Goal: Answer question/provide support: Share knowledge or assist other users

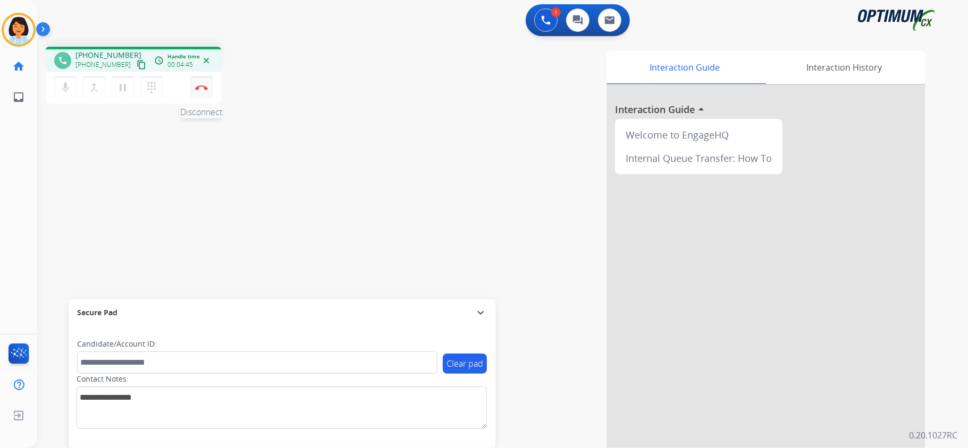
click at [206, 87] on img at bounding box center [201, 87] width 13 height 5
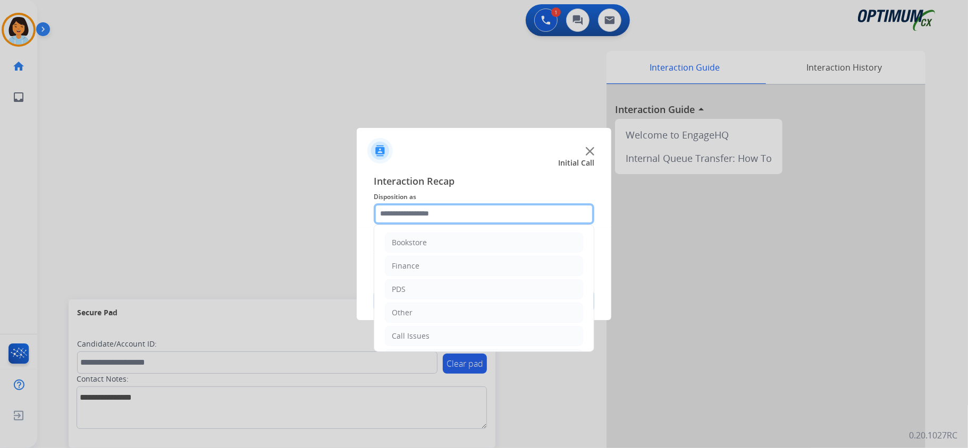
click at [525, 214] on input "text" at bounding box center [484, 213] width 221 height 21
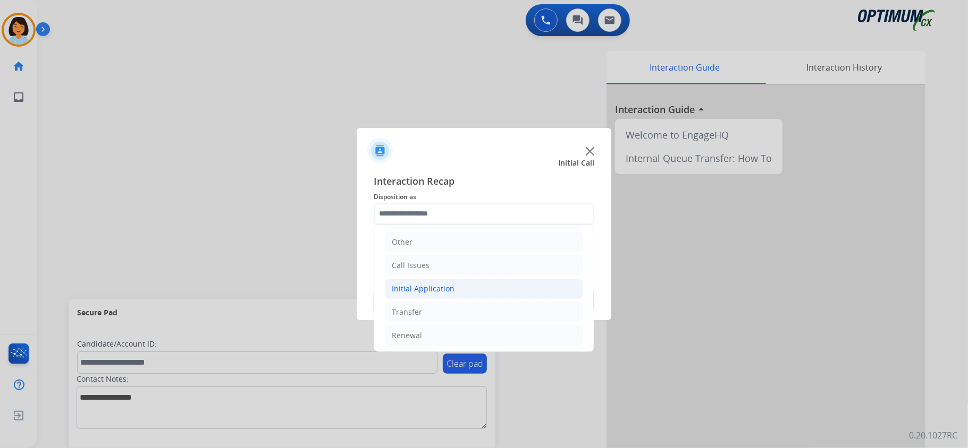
click at [445, 293] on div "Initial Application" at bounding box center [423, 289] width 63 height 11
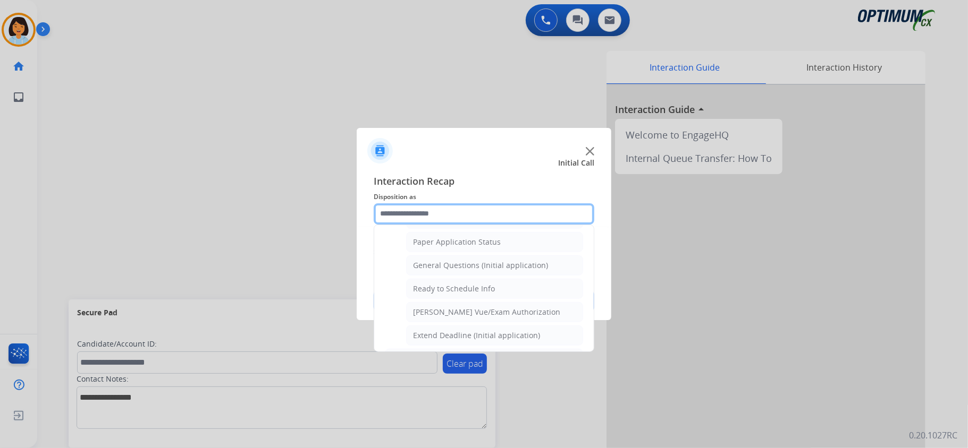
scroll to position [638, 0]
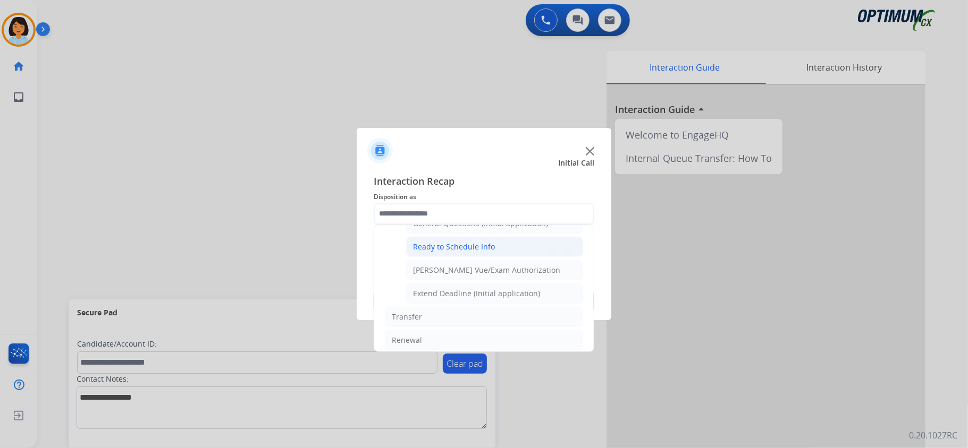
click at [443, 252] on div "Ready to Schedule Info" at bounding box center [454, 247] width 82 height 11
type input "**********"
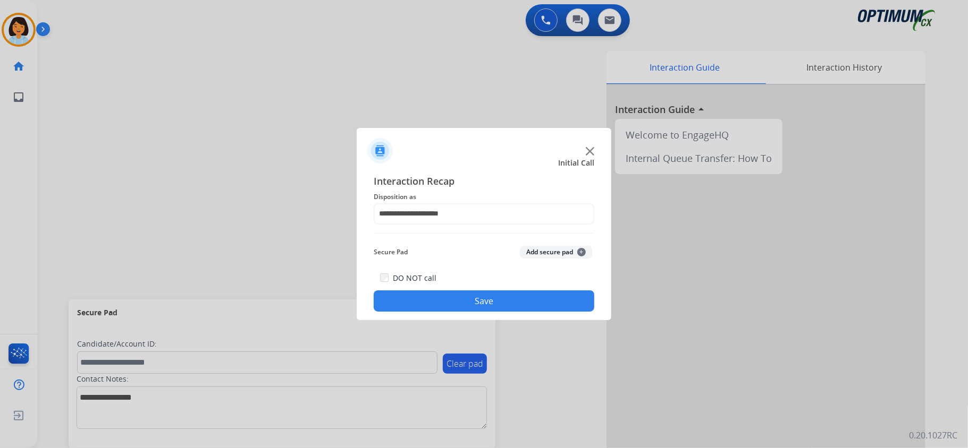
click at [451, 303] on button "Save" at bounding box center [484, 301] width 221 height 21
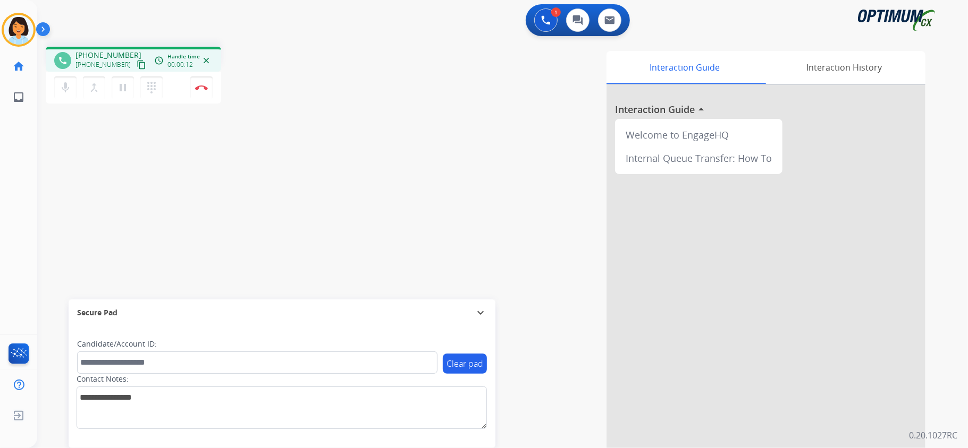
click at [137, 61] on mat-icon "content_copy" at bounding box center [142, 65] width 10 height 10
click at [199, 86] on img at bounding box center [201, 87] width 13 height 5
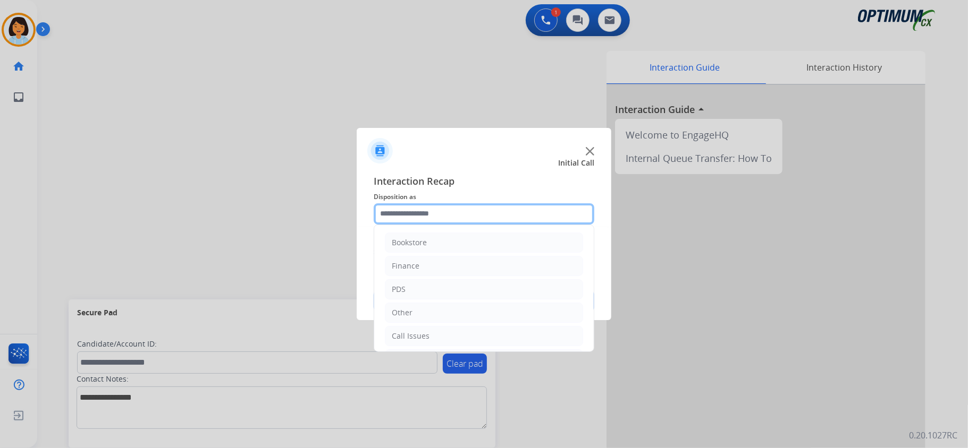
click at [491, 209] on input "text" at bounding box center [484, 213] width 221 height 21
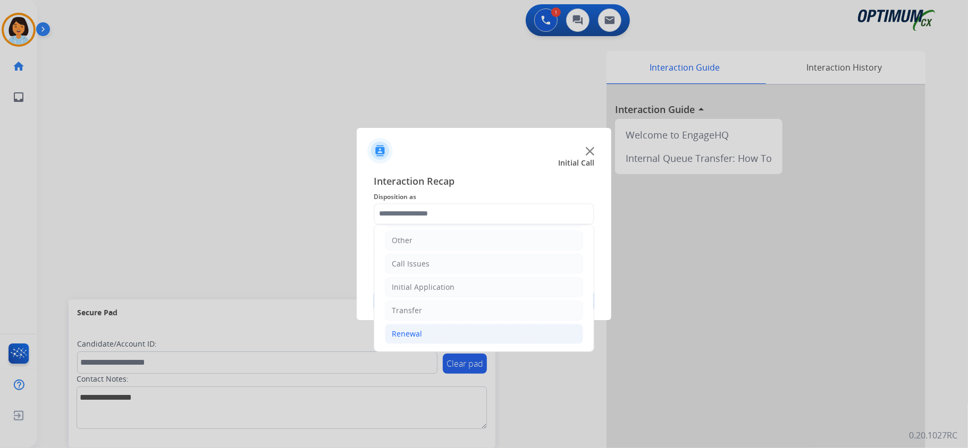
click at [434, 338] on li "Renewal" at bounding box center [484, 334] width 198 height 20
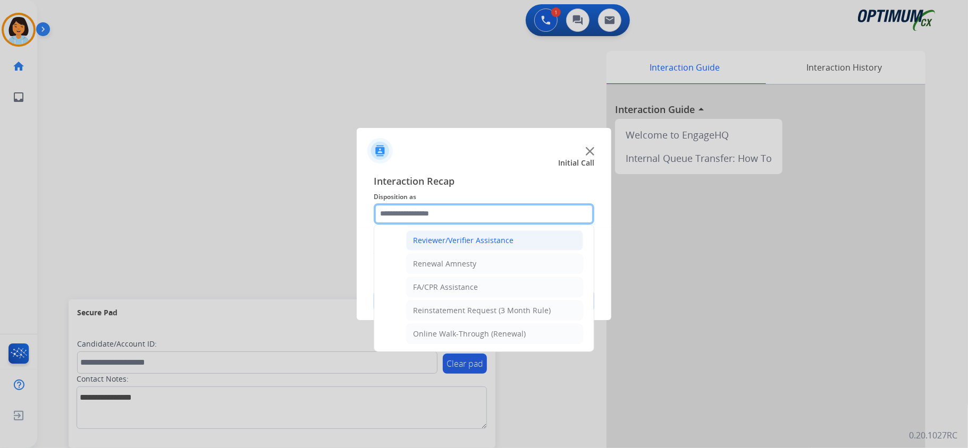
scroll to position [347, 0]
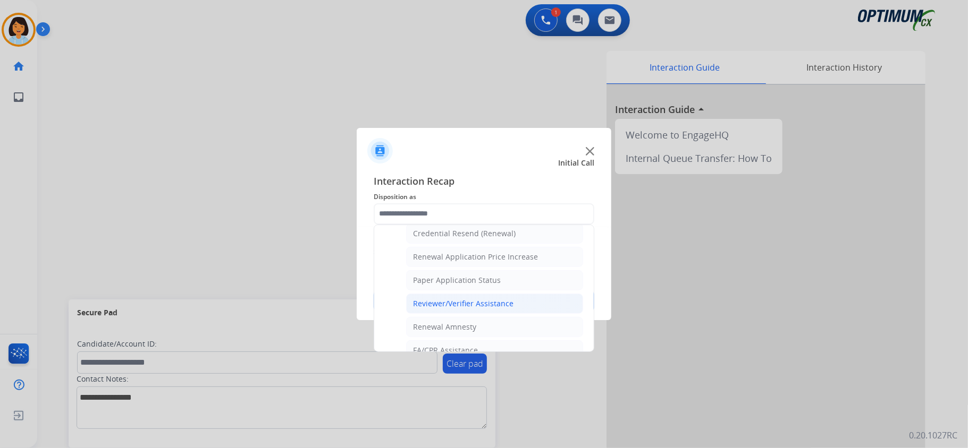
click at [454, 305] on div "Reviewer/Verifier Assistance" at bounding box center [463, 304] width 100 height 11
type input "**********"
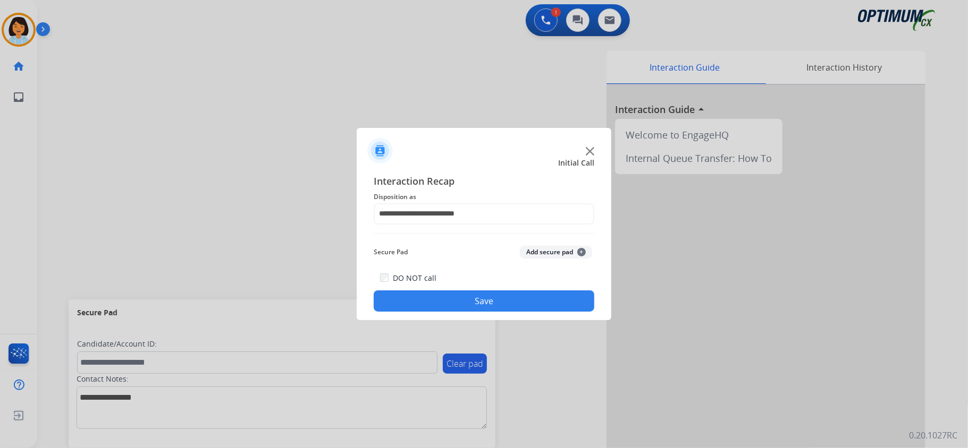
click at [454, 303] on button "Save" at bounding box center [484, 301] width 221 height 21
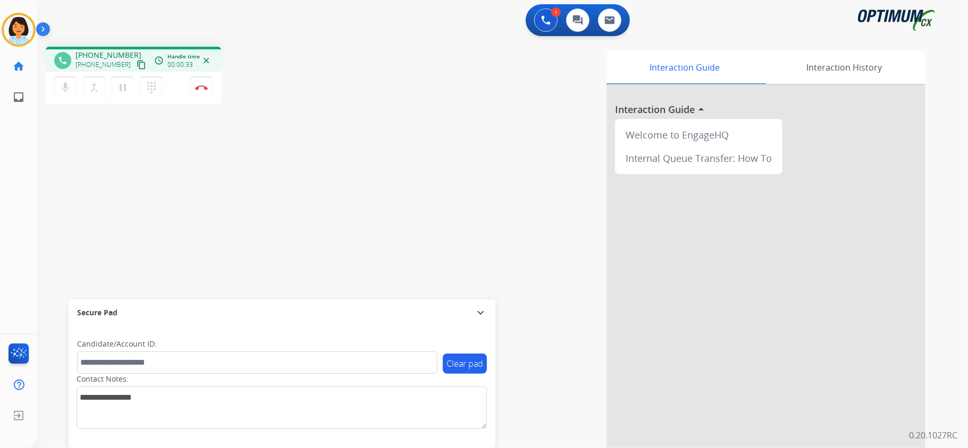
click at [456, 303] on div "Secure Pad expand_more" at bounding box center [282, 313] width 427 height 27
click at [137, 64] on mat-icon "content_copy" at bounding box center [142, 65] width 10 height 10
click at [201, 88] on img at bounding box center [201, 87] width 13 height 5
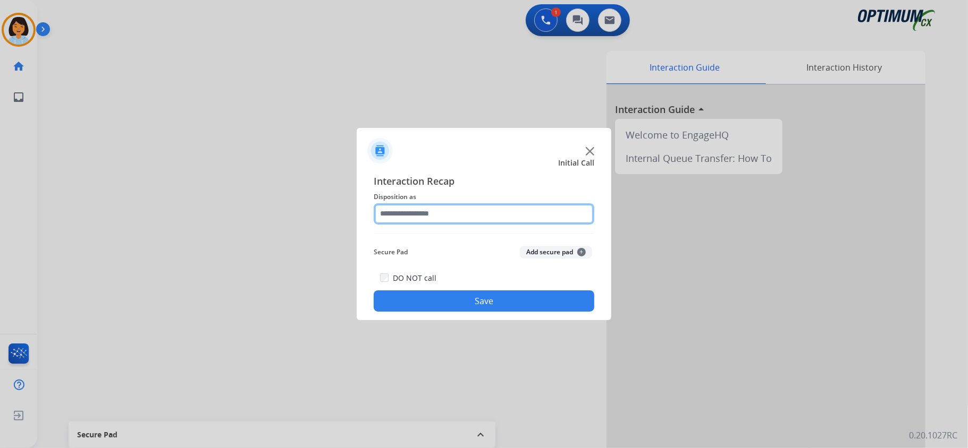
click at [487, 211] on input "text" at bounding box center [484, 213] width 221 height 21
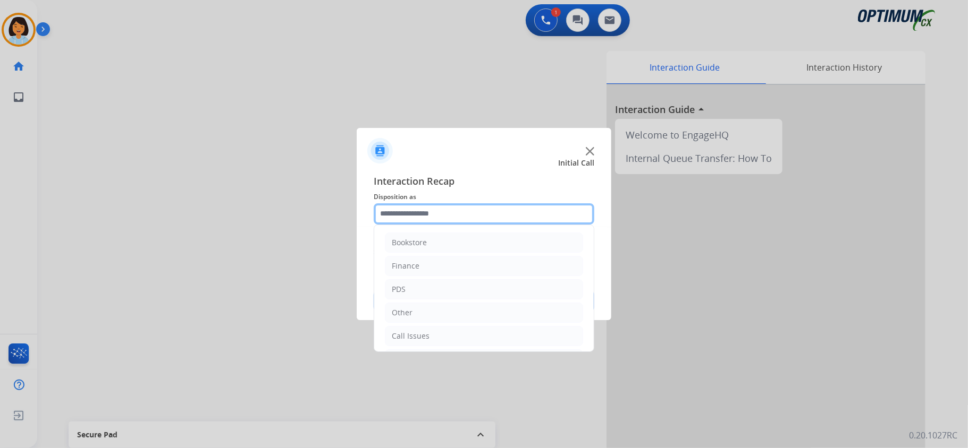
scroll to position [75, 0]
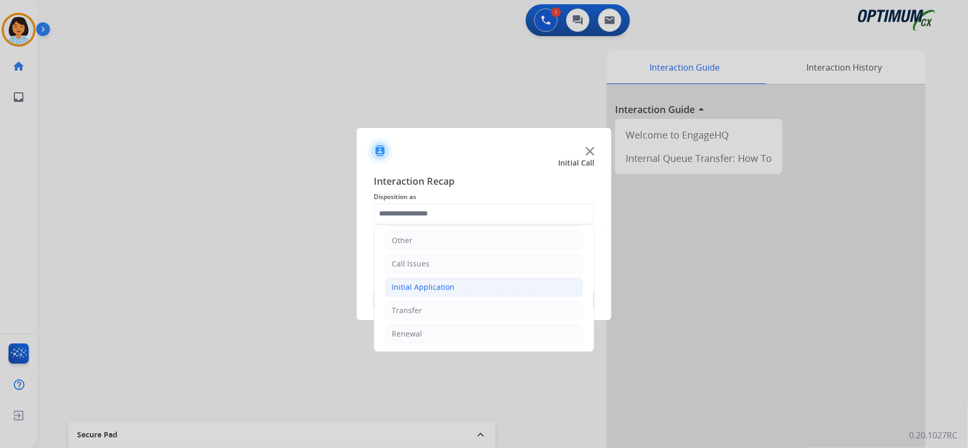
click at [442, 285] on div "Initial Application" at bounding box center [423, 287] width 63 height 11
click at [446, 303] on li "Credential Resend (Initial application)" at bounding box center [494, 308] width 177 height 20
type input "**********"
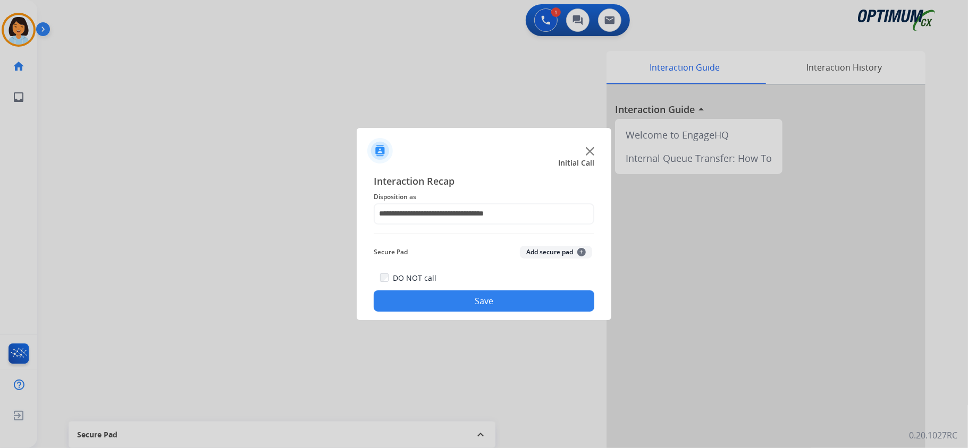
click at [445, 301] on button "Save" at bounding box center [484, 301] width 221 height 21
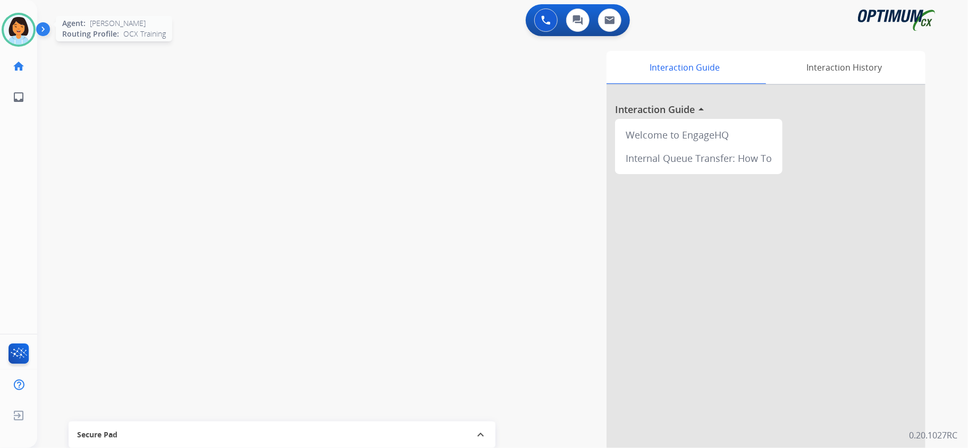
click at [26, 32] on img at bounding box center [19, 30] width 30 height 30
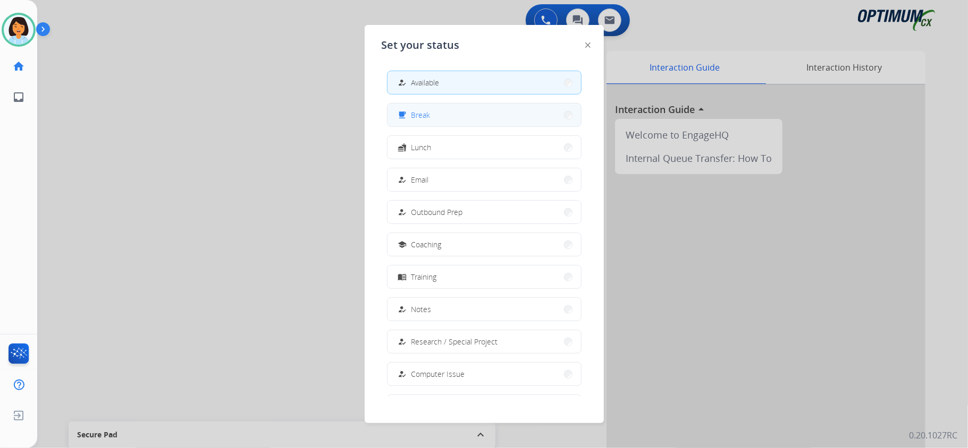
click at [421, 113] on span "Break" at bounding box center [420, 114] width 19 height 11
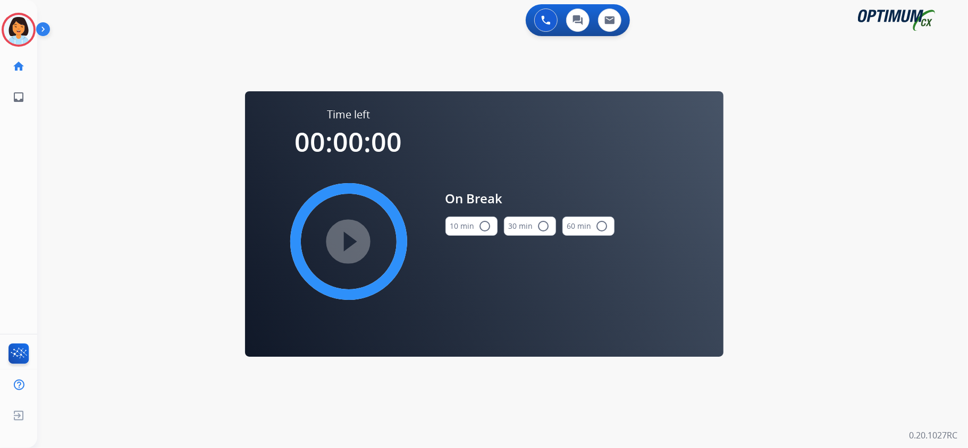
click at [464, 235] on button "10 min radio_button_unchecked" at bounding box center [471, 226] width 52 height 19
click at [349, 238] on mat-icon "play_circle_filled" at bounding box center [348, 241] width 13 height 13
click at [17, 26] on icon at bounding box center [19, 30] width 35 height 35
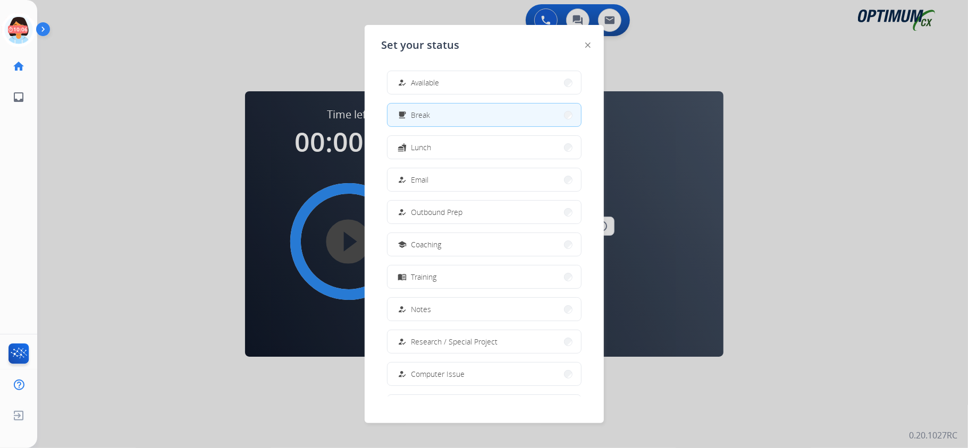
click at [434, 78] on span "Available" at bounding box center [425, 82] width 28 height 11
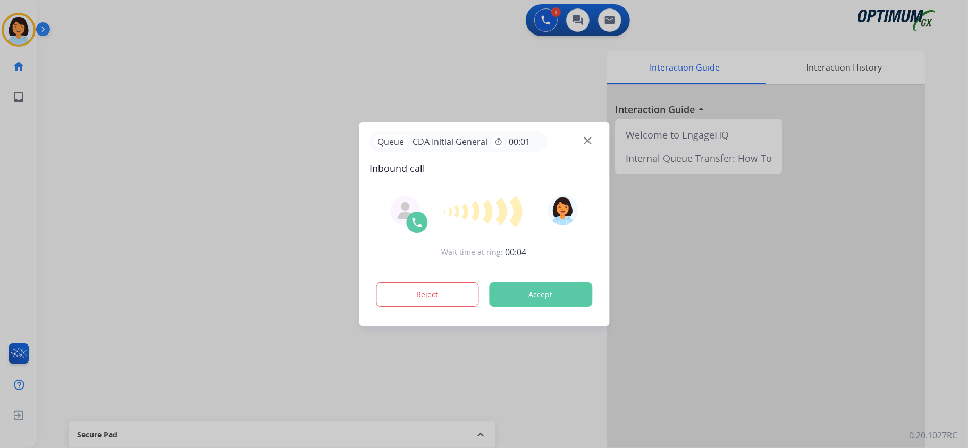
drag, startPoint x: 147, startPoint y: 119, endPoint x: 236, endPoint y: 90, distance: 93.4
click at [147, 120] on div at bounding box center [484, 224] width 968 height 448
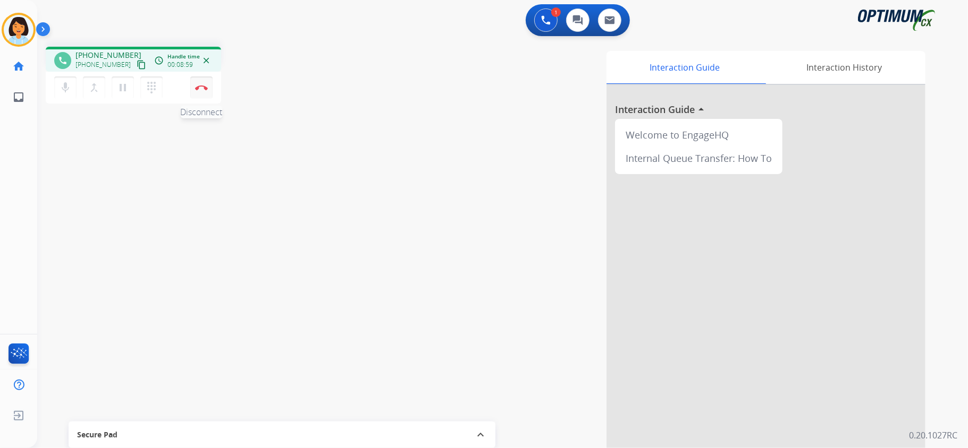
click at [205, 90] on button "Disconnect" at bounding box center [201, 88] width 22 height 22
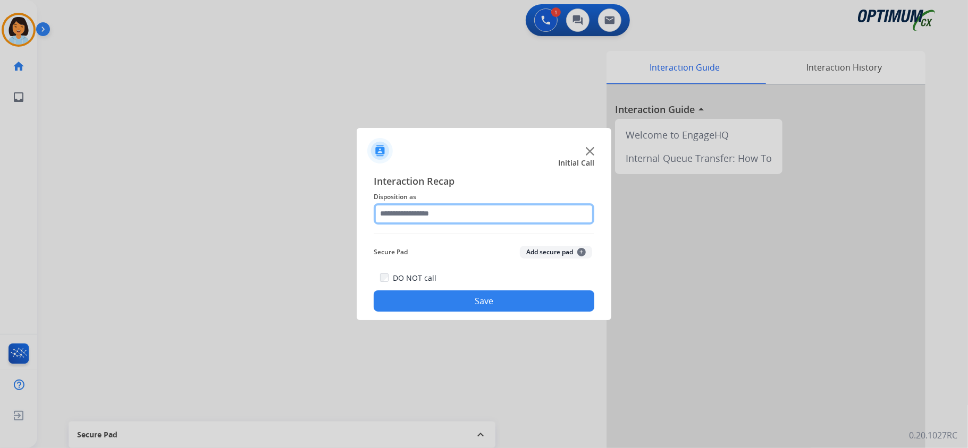
click at [451, 220] on input "text" at bounding box center [484, 213] width 221 height 21
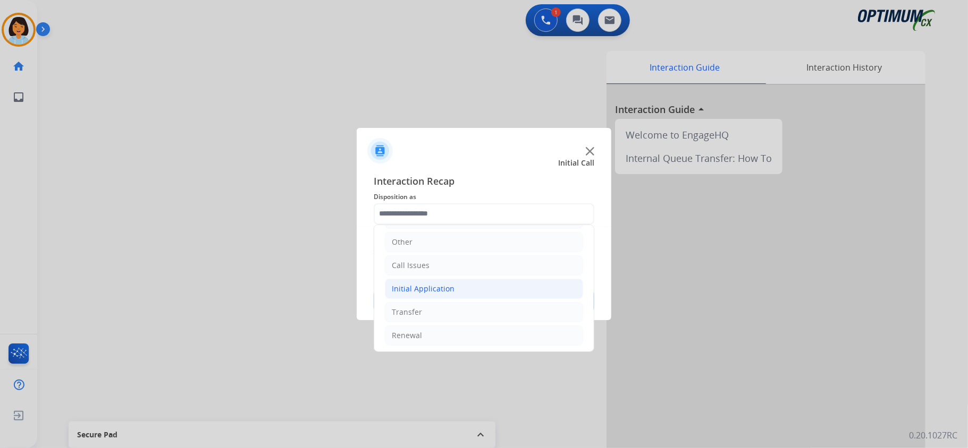
click at [479, 295] on li "Initial Application" at bounding box center [484, 289] width 198 height 20
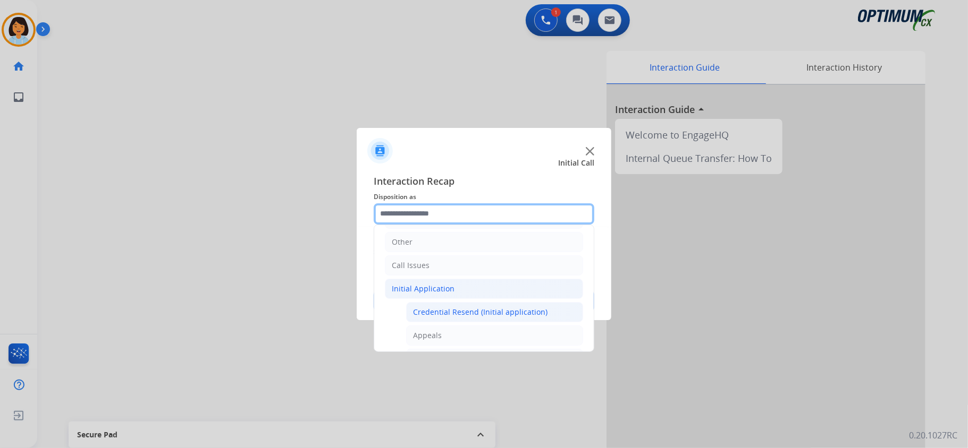
scroll to position [141, 0]
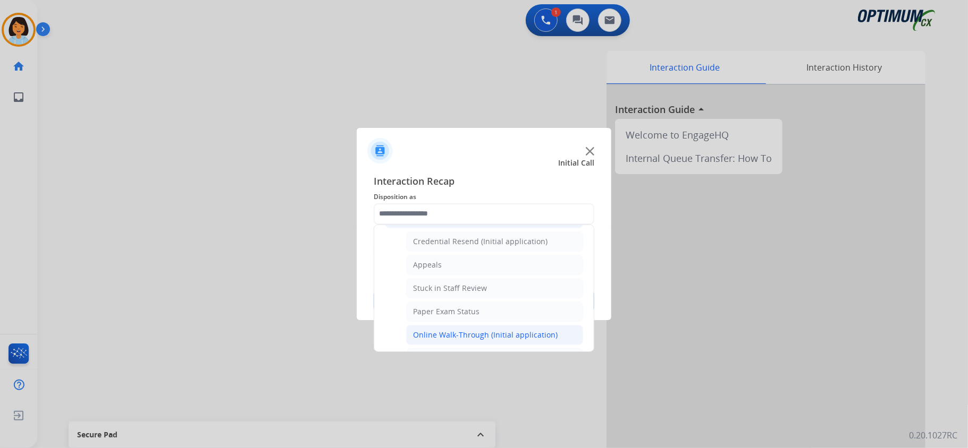
click at [457, 336] on div "Online Walk-Through (Initial application)" at bounding box center [485, 335] width 145 height 11
type input "**********"
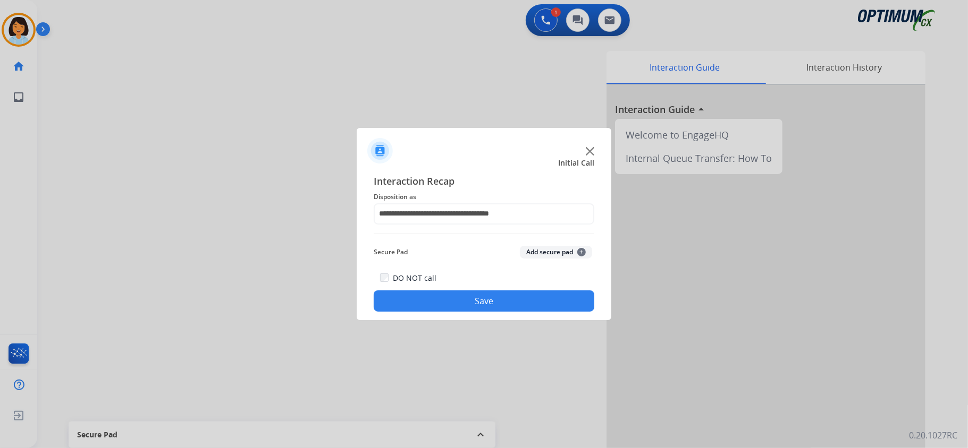
click at [489, 300] on button "Save" at bounding box center [484, 301] width 221 height 21
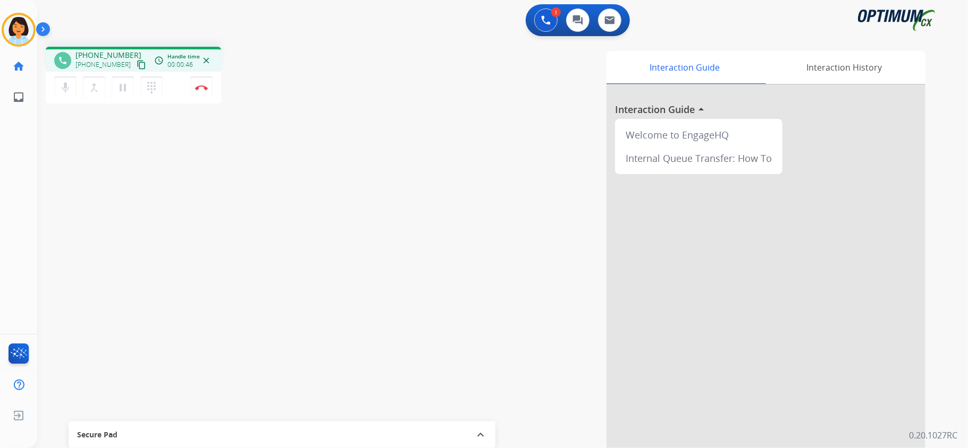
click at [137, 62] on mat-icon "content_copy" at bounding box center [142, 65] width 10 height 10
click at [202, 81] on button "Disconnect" at bounding box center [201, 88] width 22 height 22
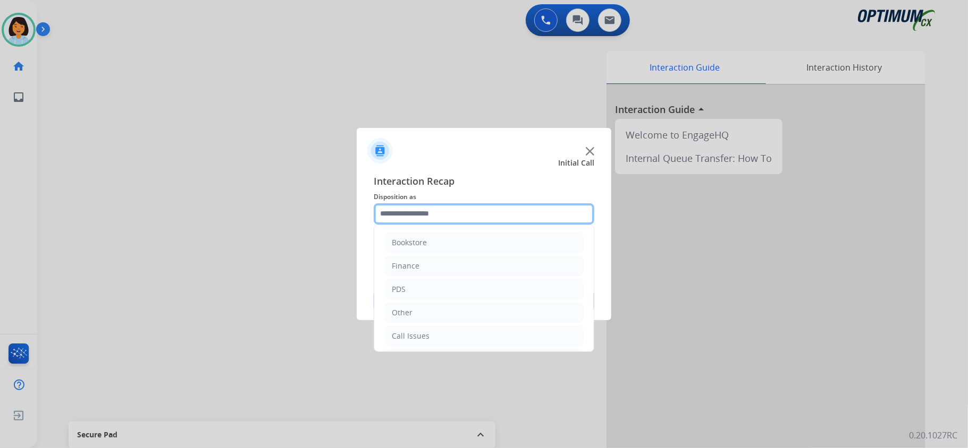
click at [452, 217] on input "text" at bounding box center [484, 213] width 221 height 21
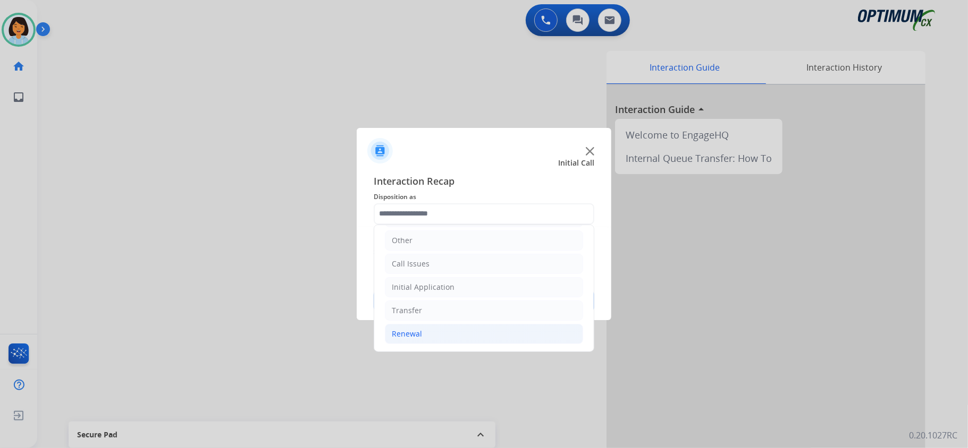
click at [457, 332] on li "Renewal" at bounding box center [484, 334] width 198 height 20
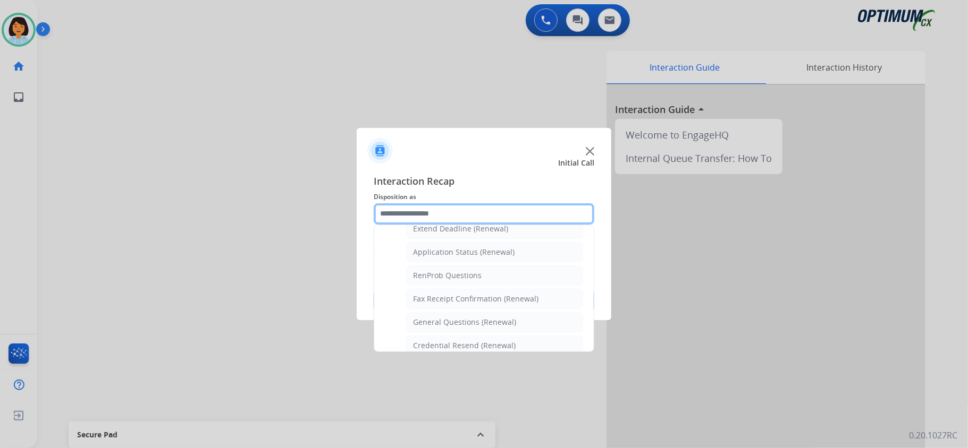
scroll to position [244, 0]
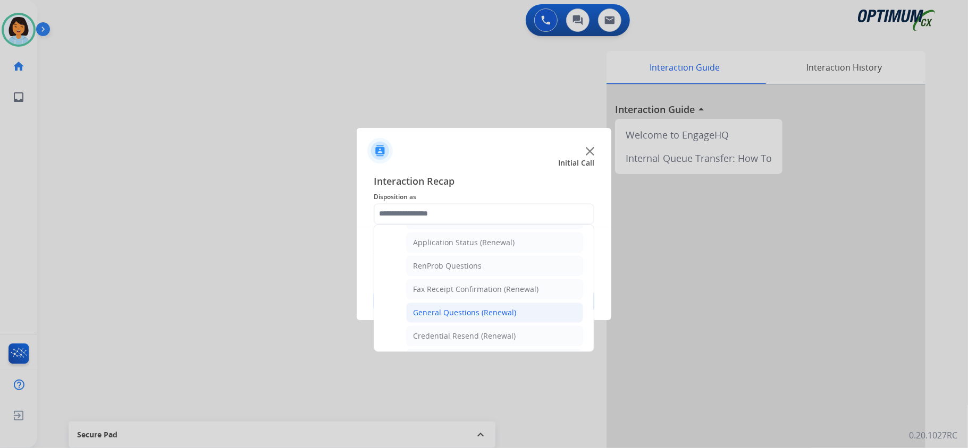
click at [478, 313] on div "General Questions (Renewal)" at bounding box center [464, 313] width 103 height 11
type input "**********"
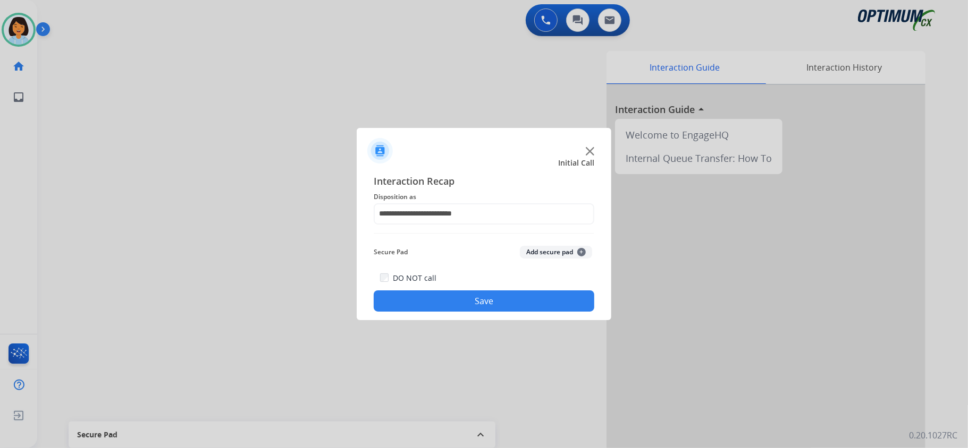
click at [471, 304] on button "Save" at bounding box center [484, 301] width 221 height 21
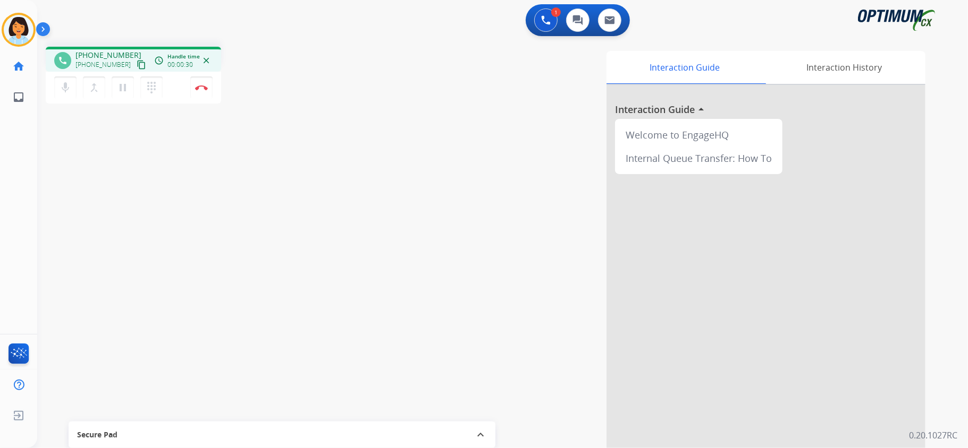
click at [137, 64] on mat-icon "content_copy" at bounding box center [142, 65] width 10 height 10
click at [205, 88] on img at bounding box center [201, 87] width 13 height 5
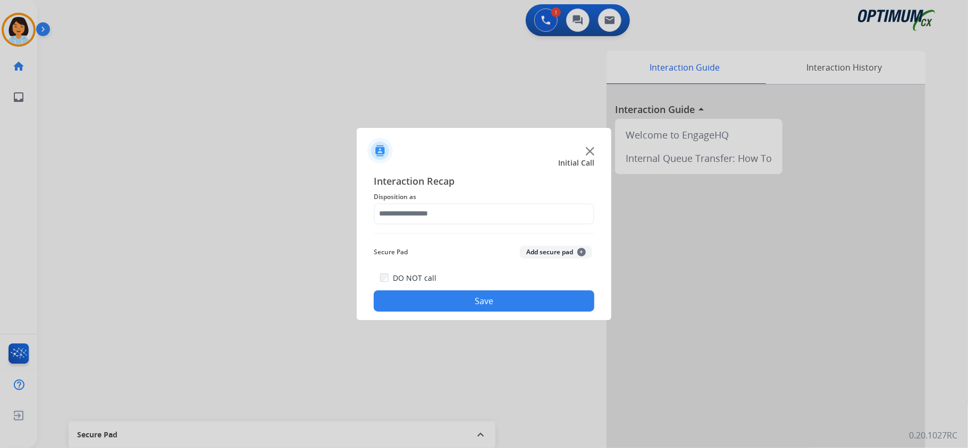
click at [470, 201] on span "Disposition as" at bounding box center [484, 197] width 221 height 13
click at [470, 202] on span "Disposition as" at bounding box center [484, 197] width 221 height 13
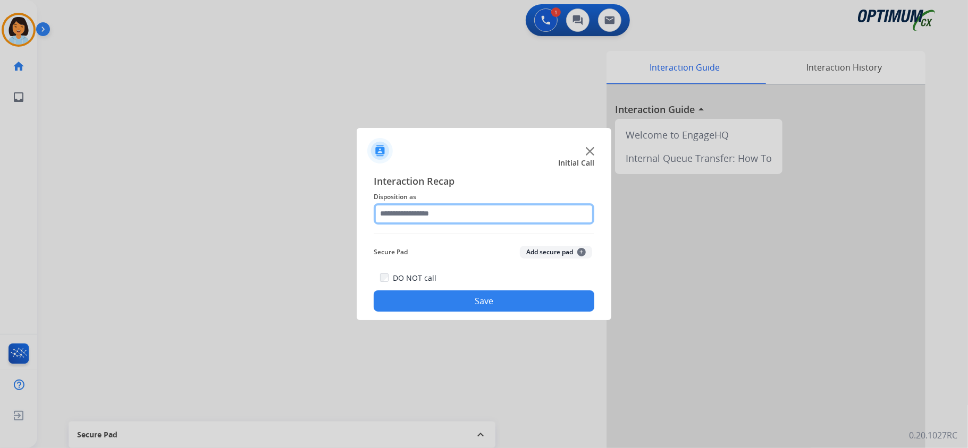
click at [471, 211] on input "text" at bounding box center [484, 213] width 221 height 21
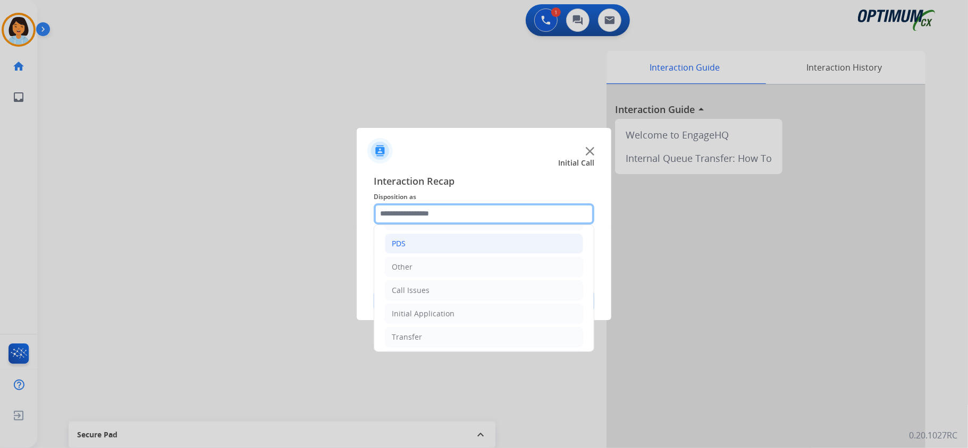
scroll to position [71, 0]
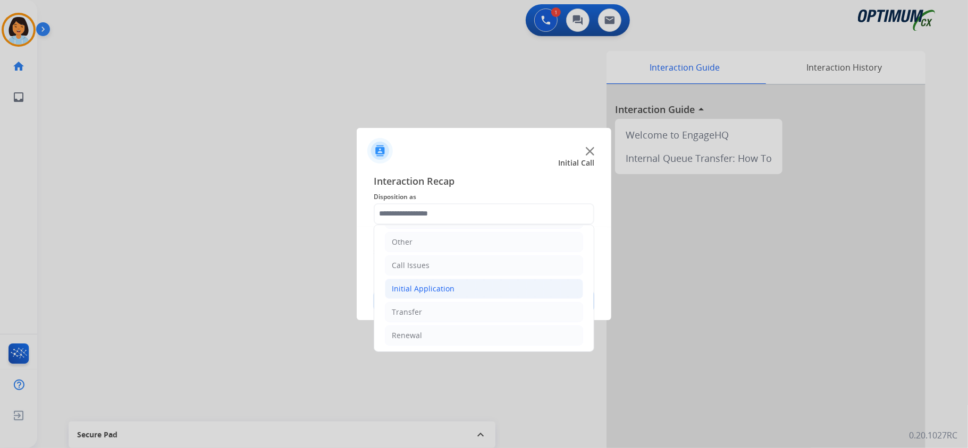
click at [472, 292] on li "Initial Application" at bounding box center [484, 289] width 198 height 20
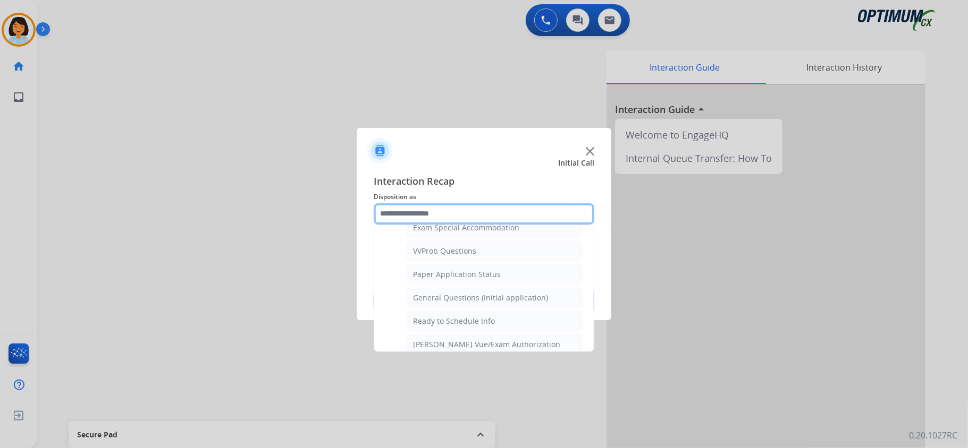
scroll to position [566, 0]
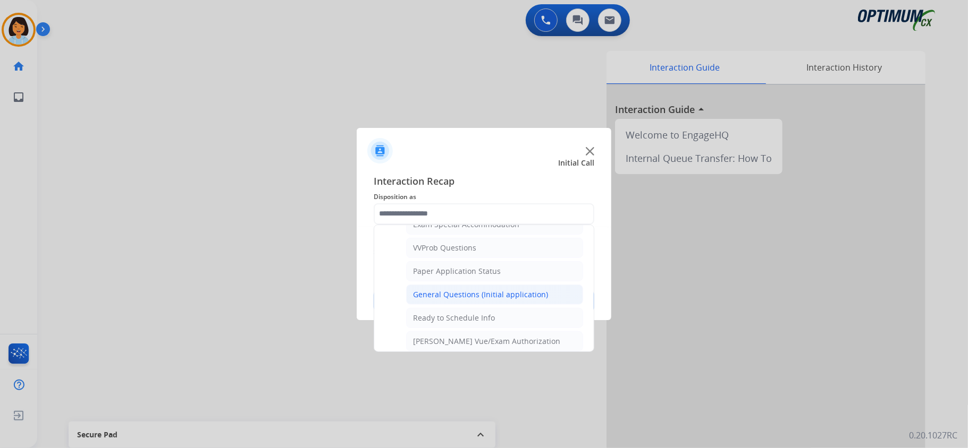
click at [486, 296] on li "General Questions (Initial application)" at bounding box center [494, 295] width 177 height 20
type input "**********"
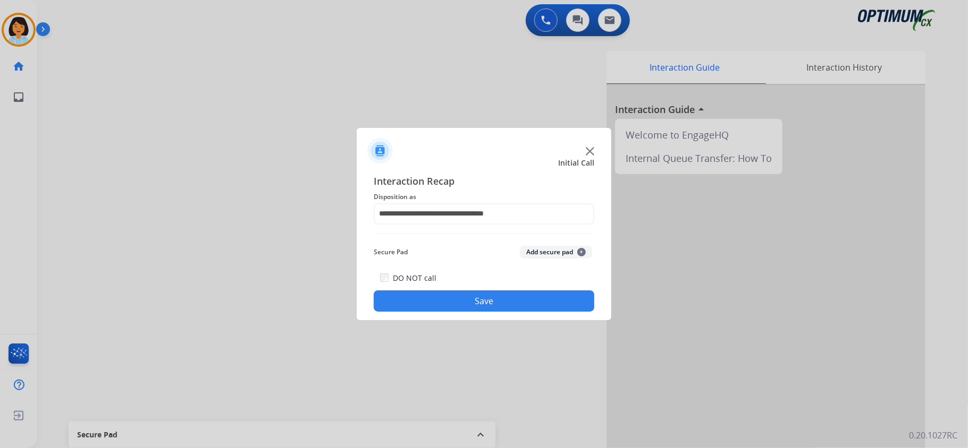
click at [474, 302] on button "Save" at bounding box center [484, 301] width 221 height 21
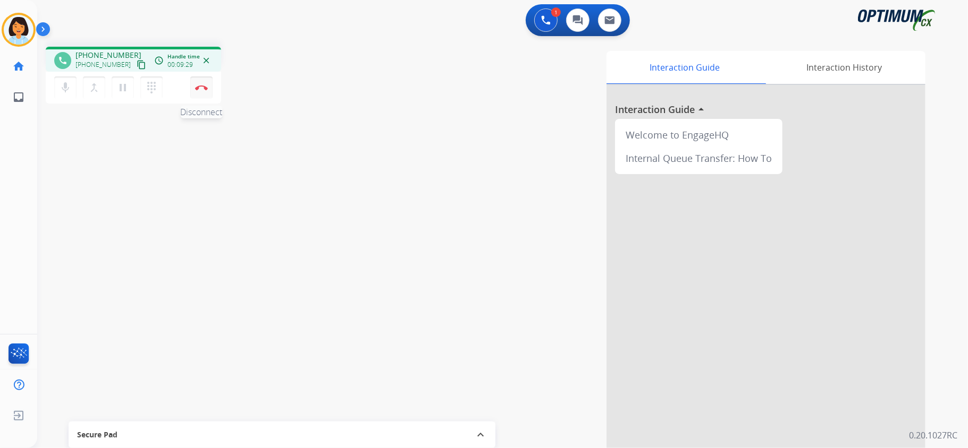
click at [198, 90] on button "Disconnect" at bounding box center [201, 88] width 22 height 22
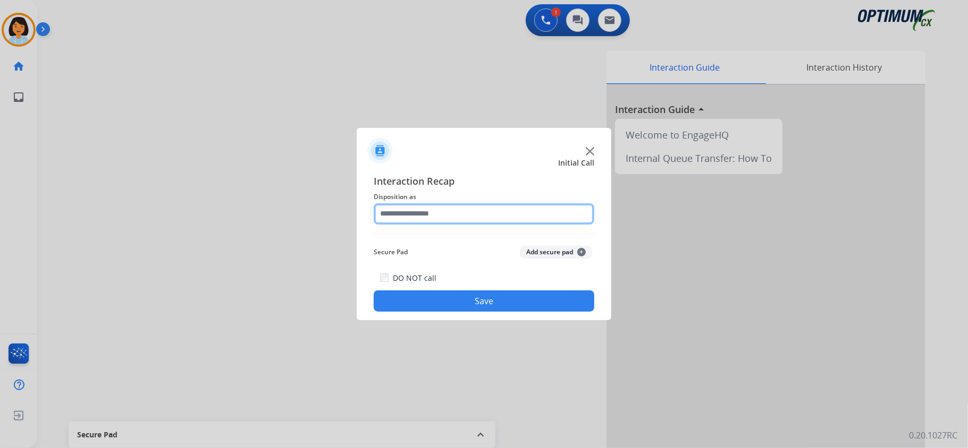
click at [458, 207] on input "text" at bounding box center [484, 213] width 221 height 21
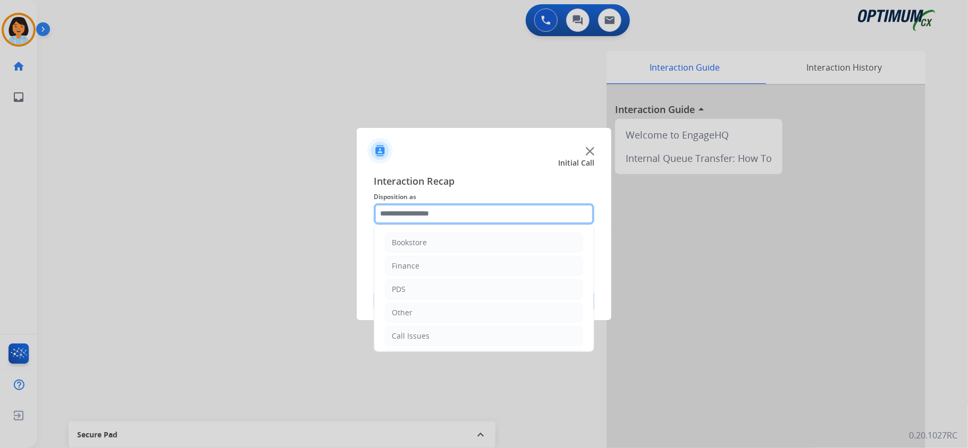
scroll to position [75, 0]
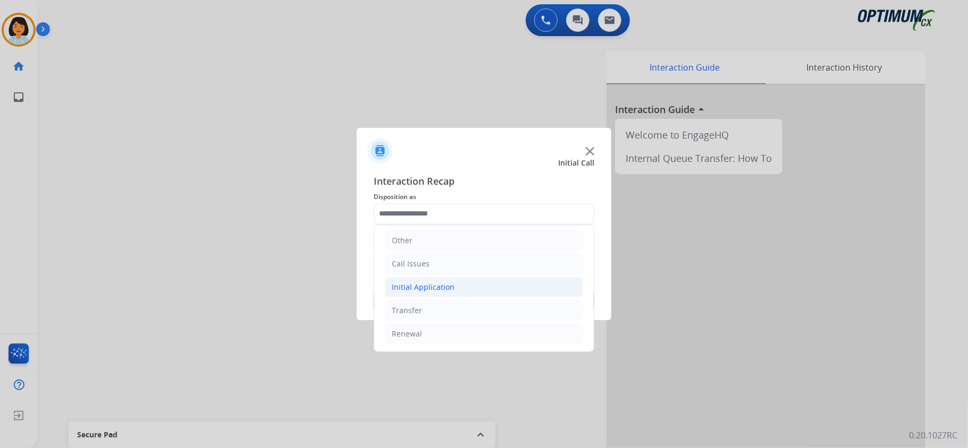
click at [447, 287] on div "Initial Application" at bounding box center [423, 287] width 63 height 11
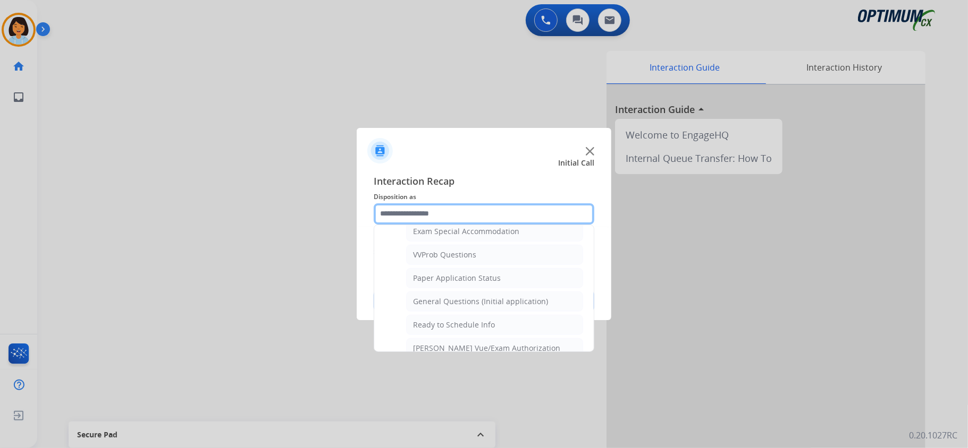
scroll to position [594, 0]
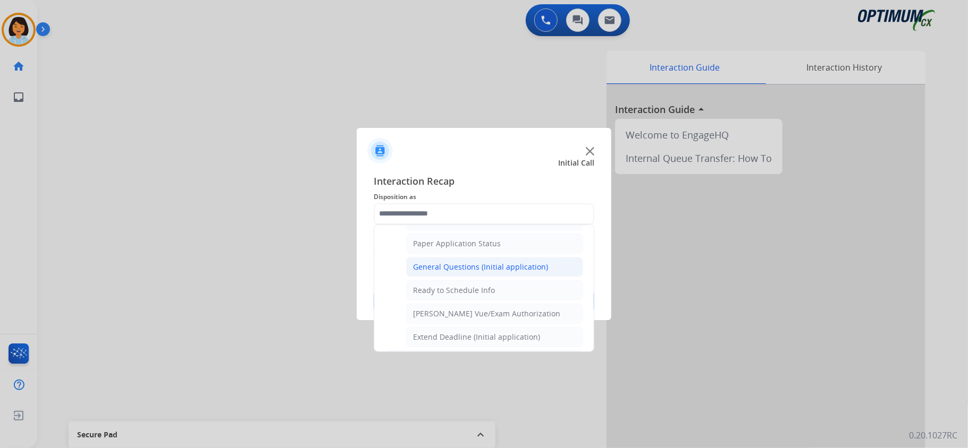
click at [525, 273] on div "General Questions (Initial application)" at bounding box center [480, 267] width 135 height 11
type input "**********"
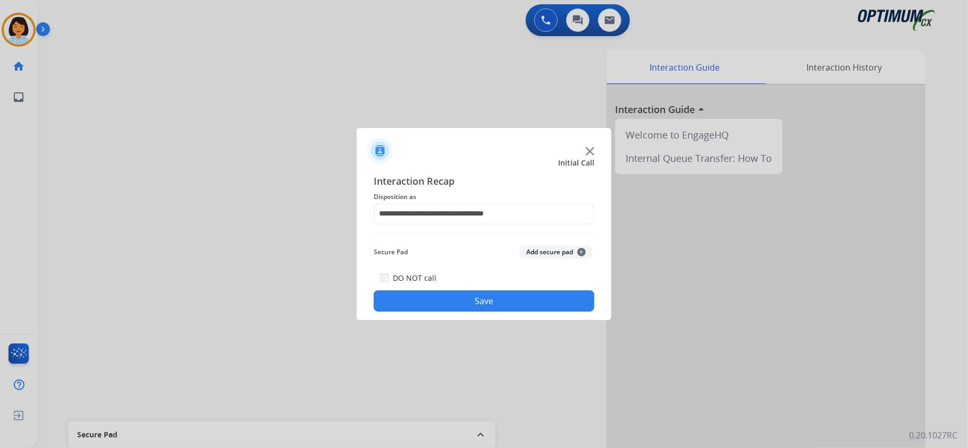
click at [485, 299] on button "Save" at bounding box center [484, 301] width 221 height 21
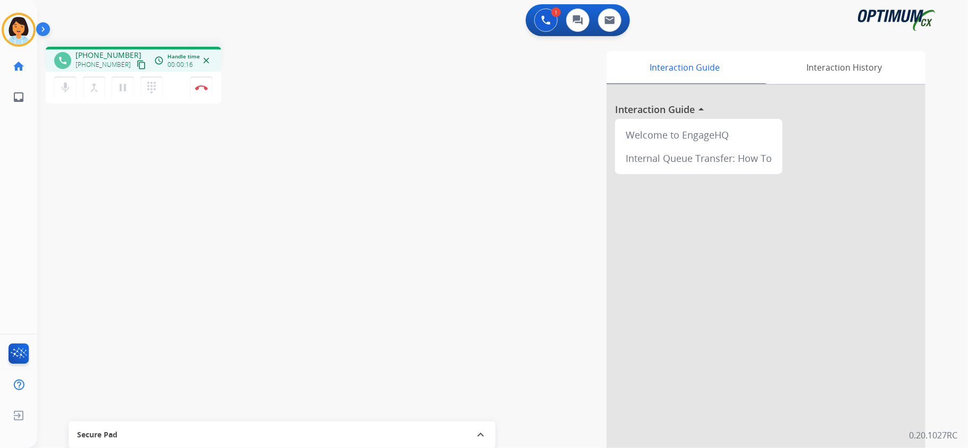
click at [137, 62] on mat-icon "content_copy" at bounding box center [142, 65] width 10 height 10
click at [207, 88] on img at bounding box center [201, 87] width 13 height 5
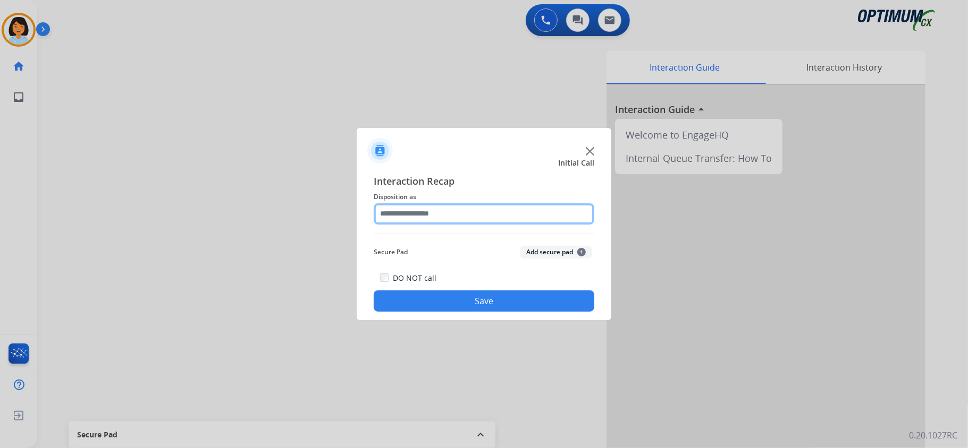
click at [477, 207] on input "text" at bounding box center [484, 213] width 221 height 21
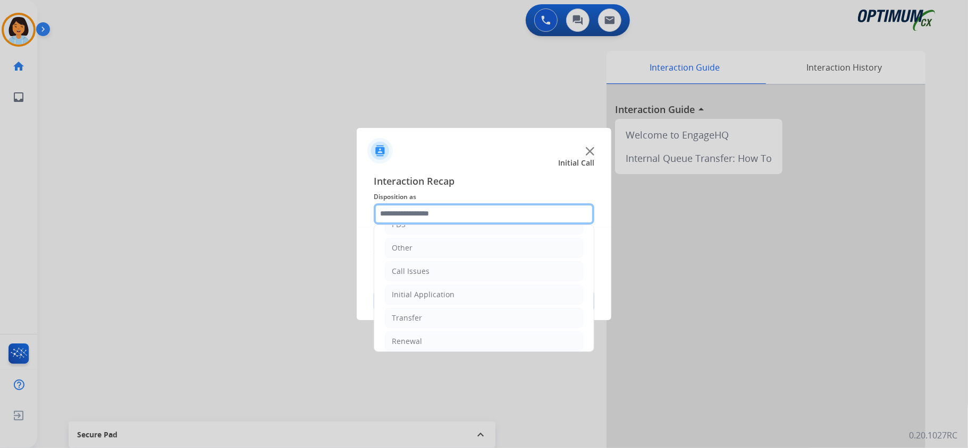
scroll to position [68, 0]
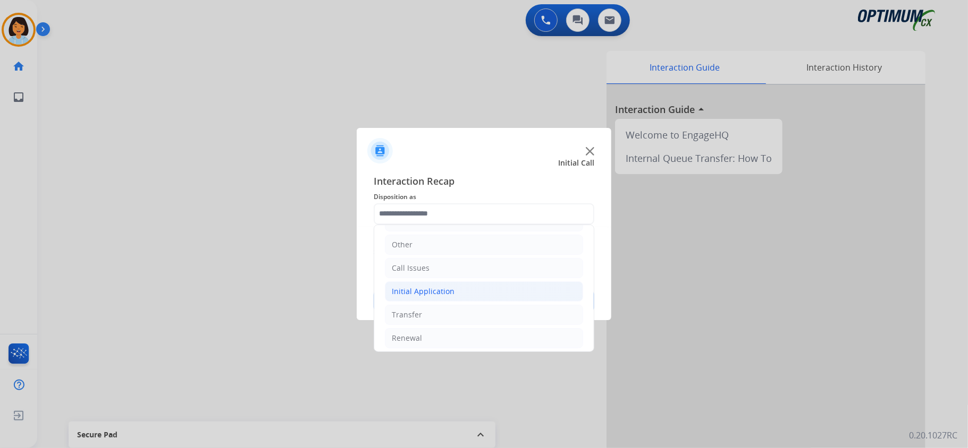
click at [491, 292] on li "Initial Application" at bounding box center [484, 292] width 198 height 20
click at [476, 317] on div "Credential Resend (Initial application)" at bounding box center [480, 315] width 134 height 11
type input "**********"
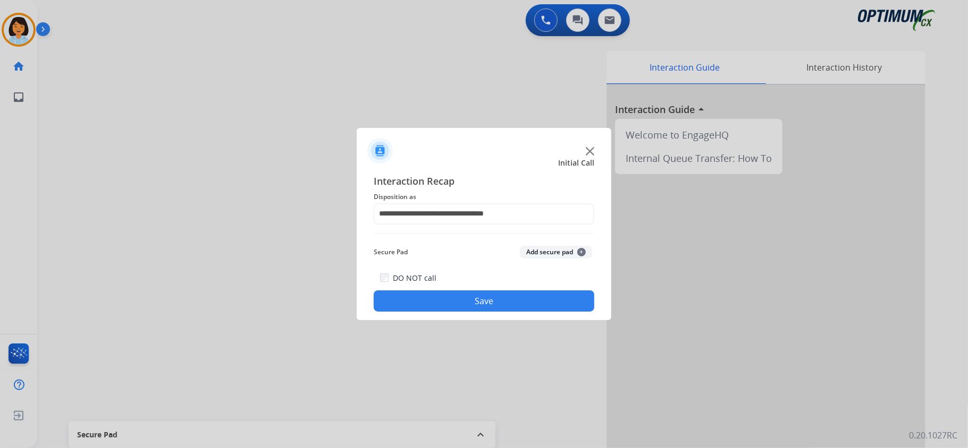
click at [439, 307] on button "Save" at bounding box center [484, 301] width 221 height 21
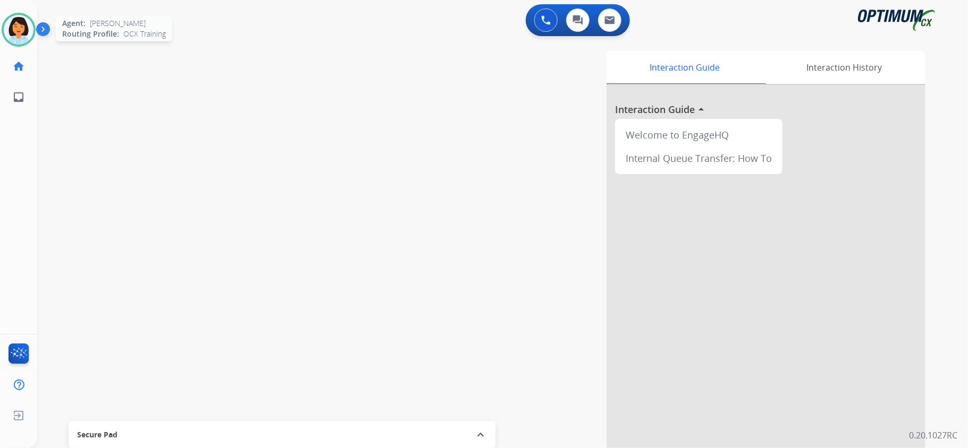
click at [23, 31] on img at bounding box center [19, 30] width 30 height 30
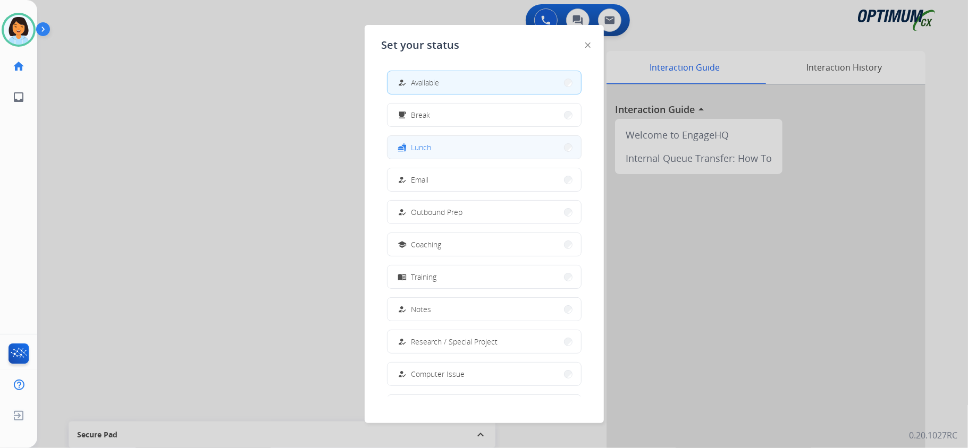
click at [483, 151] on button "fastfood Lunch" at bounding box center [483, 147] width 193 height 23
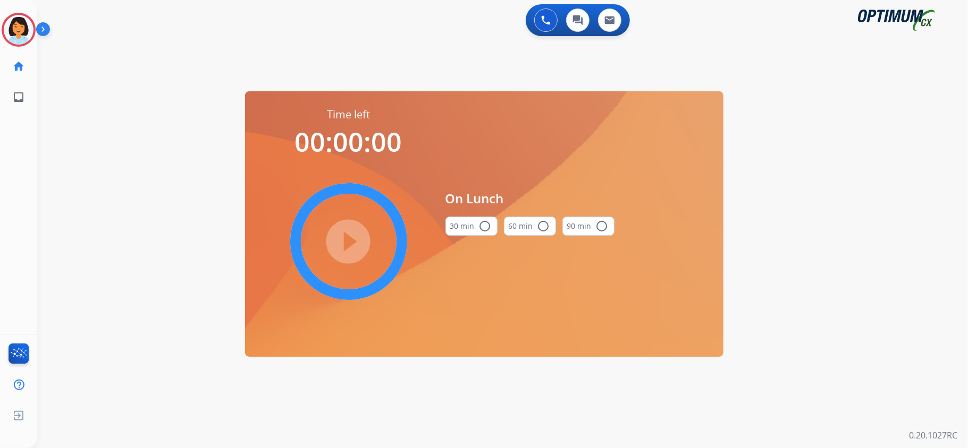
click at [486, 233] on button "30 min radio_button_unchecked" at bounding box center [471, 226] width 52 height 19
click at [349, 239] on mat-icon "play_circle_filled" at bounding box center [348, 241] width 13 height 13
click at [22, 32] on icon at bounding box center [19, 30] width 35 height 35
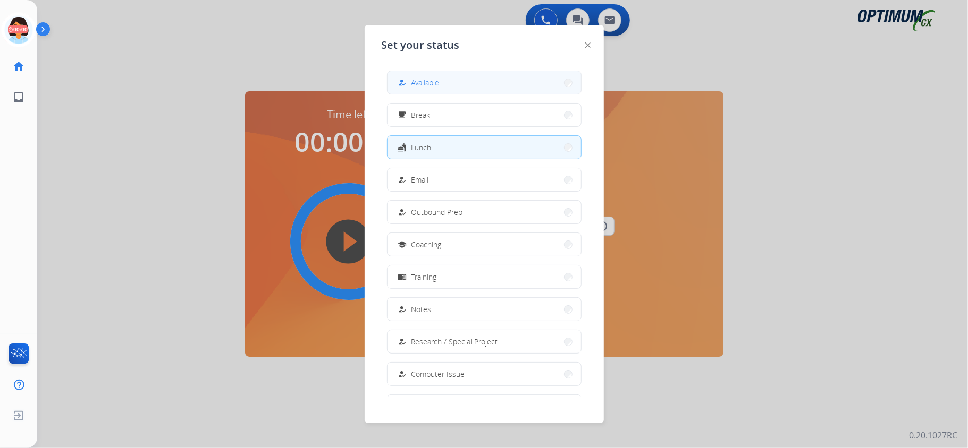
click at [413, 81] on div "how_to_reg Available" at bounding box center [418, 83] width 44 height 13
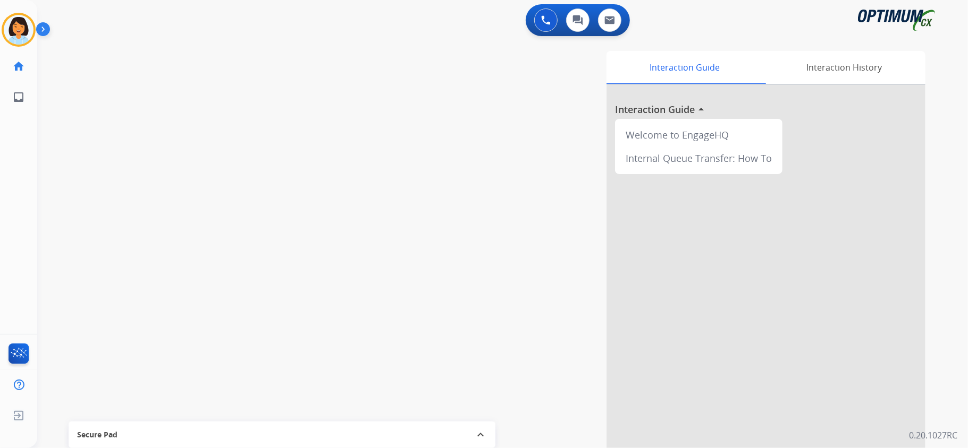
click at [319, 138] on div "swap_horiz Break voice bridge close_fullscreen Connect 3-Way Call merge_type Se…" at bounding box center [489, 259] width 905 height 443
click at [137, 63] on mat-icon "content_copy" at bounding box center [142, 65] width 10 height 10
click at [203, 82] on button "Disconnect" at bounding box center [201, 88] width 22 height 22
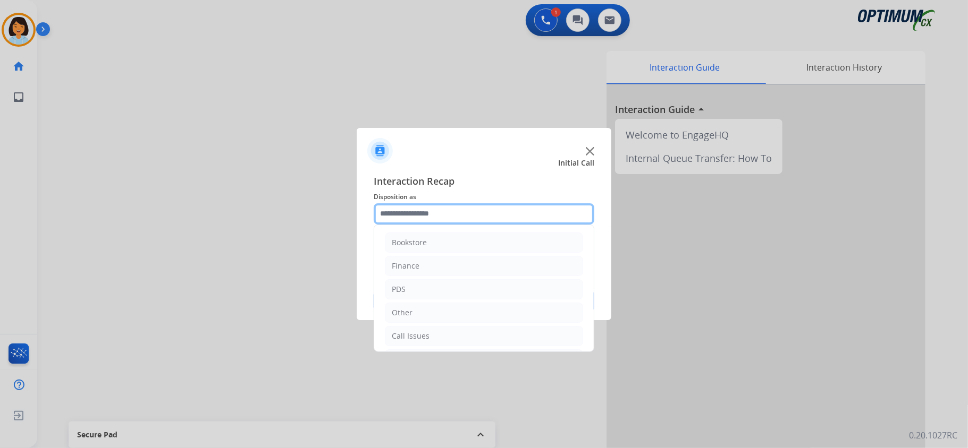
click at [428, 217] on input "text" at bounding box center [484, 213] width 221 height 21
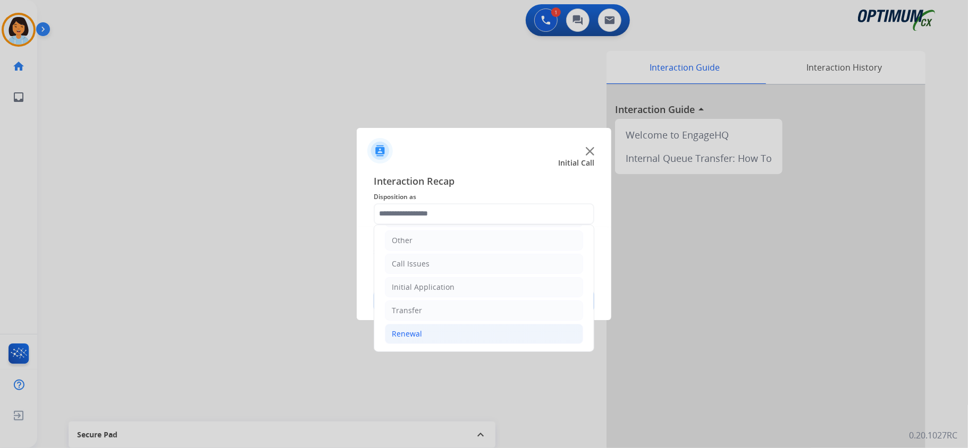
click at [457, 326] on li "Renewal" at bounding box center [484, 334] width 198 height 20
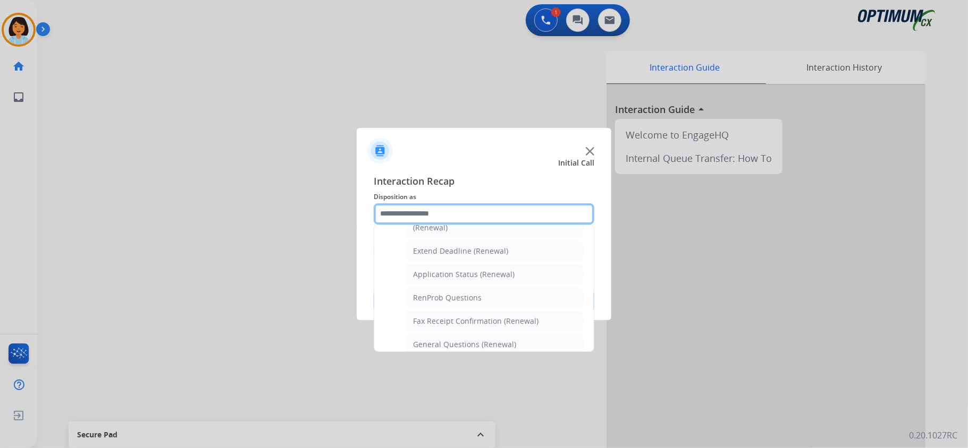
scroll to position [217, 0]
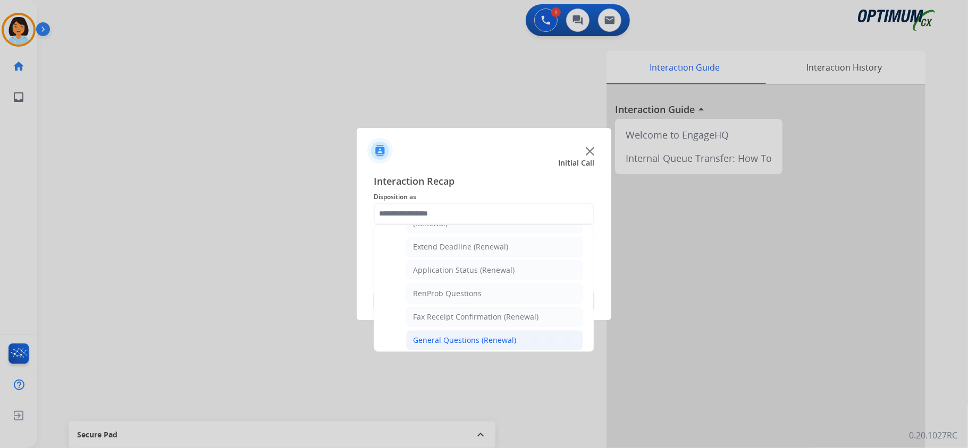
click at [462, 341] on div "General Questions (Renewal)" at bounding box center [464, 340] width 103 height 11
type input "**********"
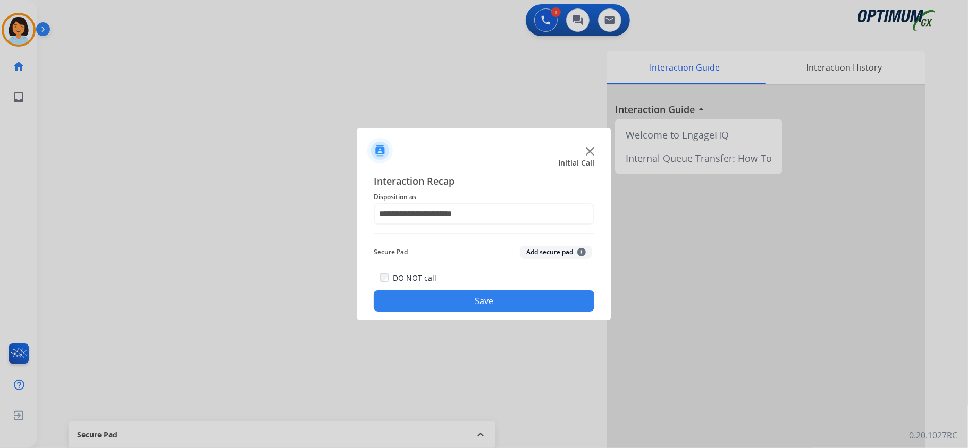
click at [470, 317] on div "**********" at bounding box center [484, 243] width 255 height 156
click at [471, 310] on button "Save" at bounding box center [484, 301] width 221 height 21
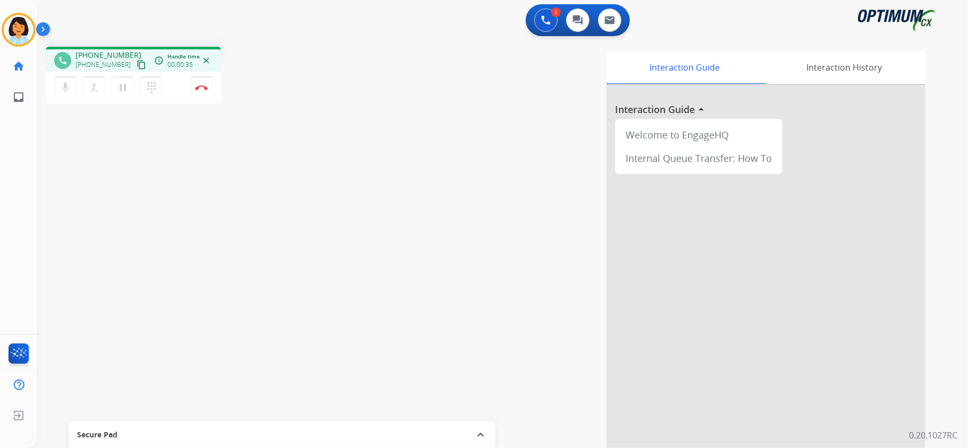
click at [137, 66] on mat-icon "content_copy" at bounding box center [142, 65] width 10 height 10
click at [206, 85] on img at bounding box center [201, 87] width 13 height 5
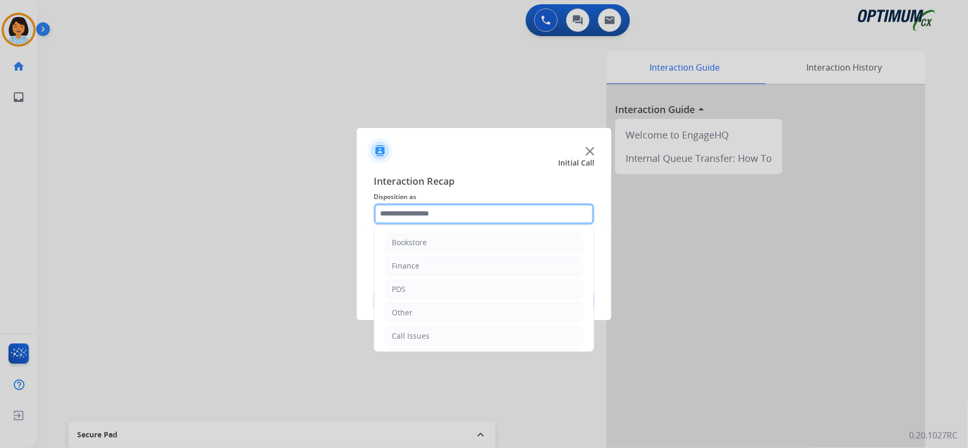
click at [440, 206] on input "text" at bounding box center [484, 213] width 221 height 21
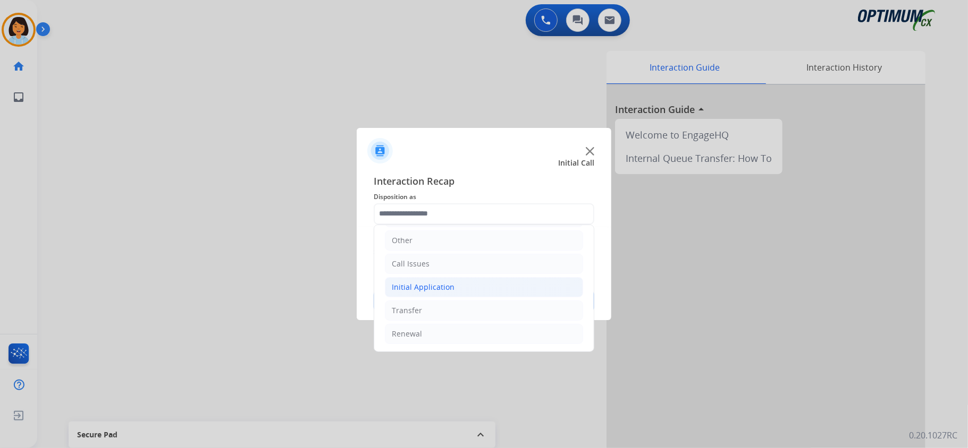
click at [439, 289] on div "Initial Application" at bounding box center [423, 287] width 63 height 11
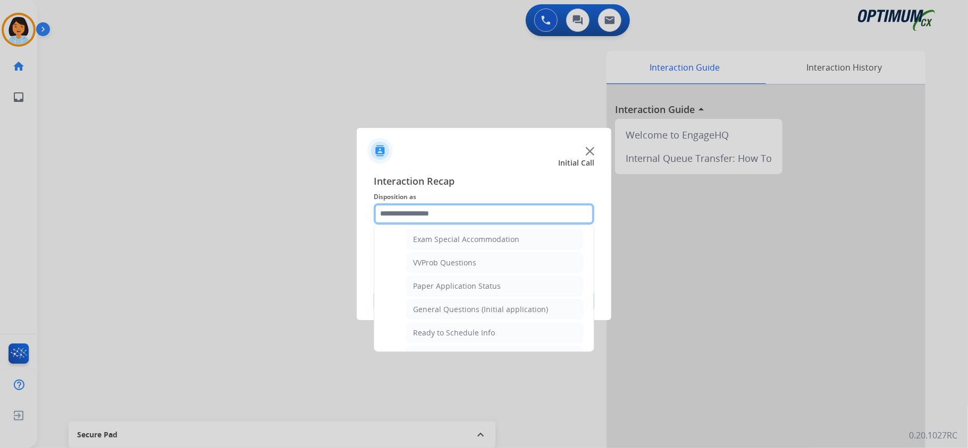
scroll to position [571, 0]
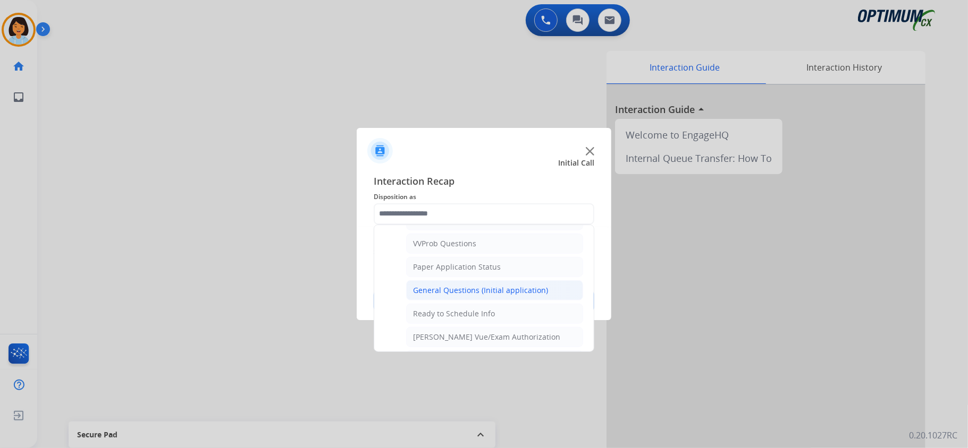
click at [446, 296] on div "General Questions (Initial application)" at bounding box center [480, 290] width 135 height 11
type input "**********"
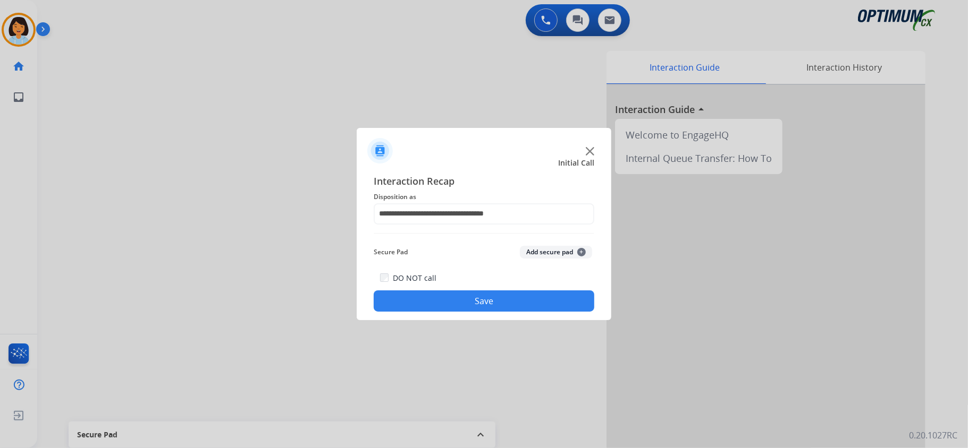
click at [440, 313] on div "**********" at bounding box center [484, 243] width 255 height 156
click at [442, 307] on button "Save" at bounding box center [484, 301] width 221 height 21
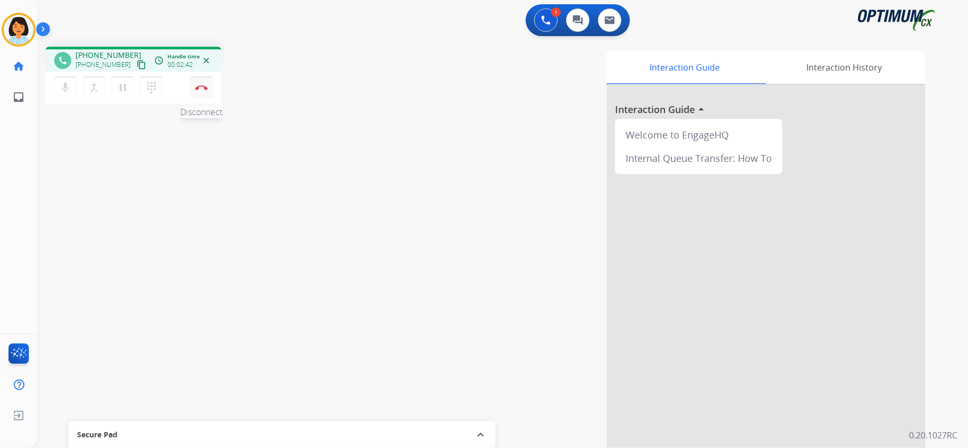
click at [206, 86] on img at bounding box center [201, 87] width 13 height 5
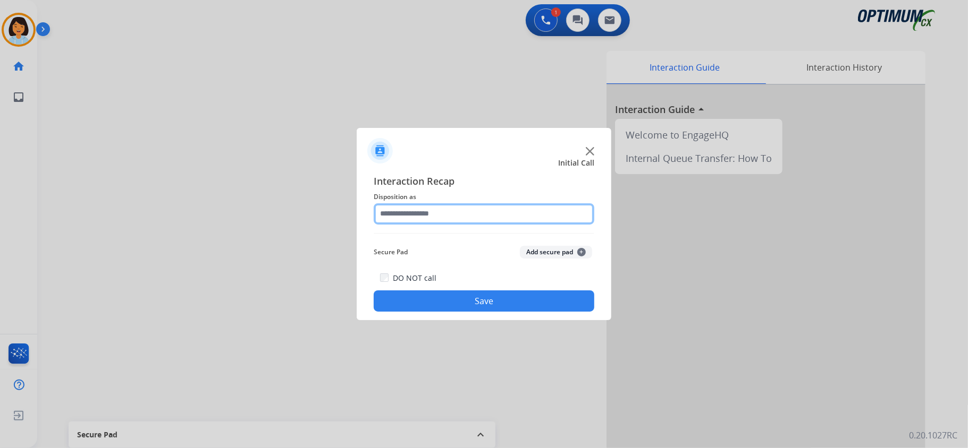
click at [431, 208] on input "text" at bounding box center [484, 213] width 221 height 21
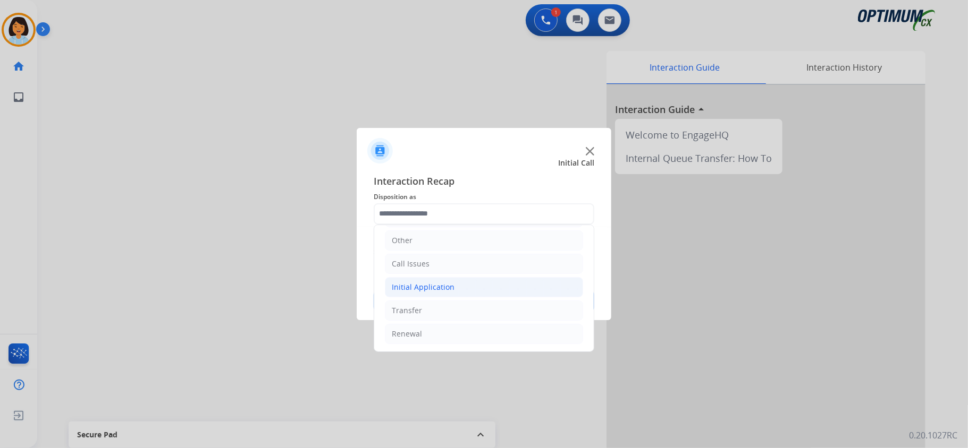
click at [468, 290] on li "Initial Application" at bounding box center [484, 287] width 198 height 20
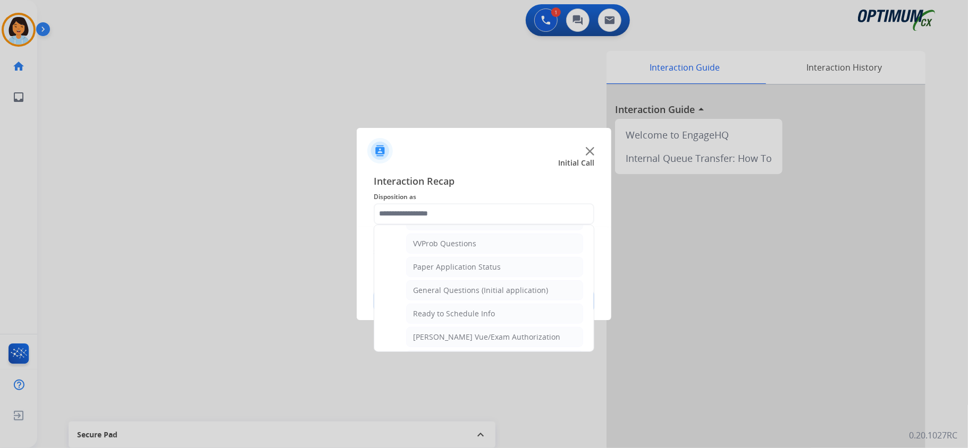
click at [469, 289] on li "General Questions (Initial application)" at bounding box center [494, 291] width 177 height 20
type input "**********"
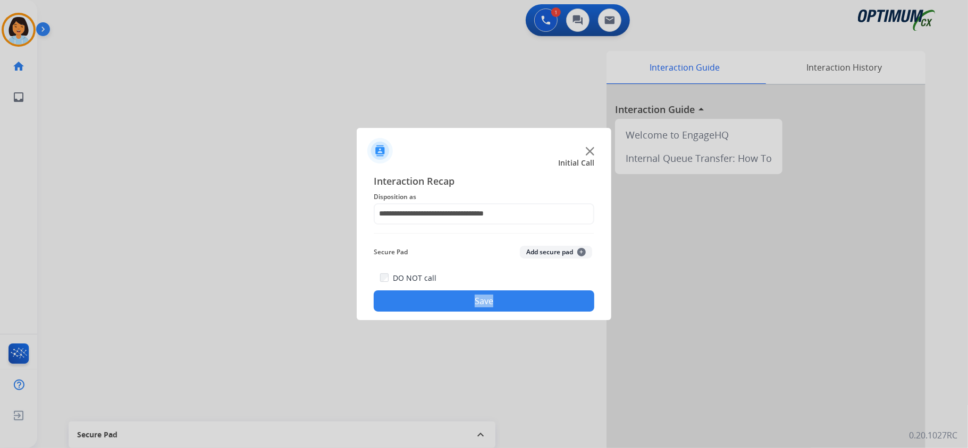
click at [469, 289] on div "DO NOT call Save" at bounding box center [484, 292] width 221 height 40
click at [469, 292] on button "Save" at bounding box center [484, 301] width 221 height 21
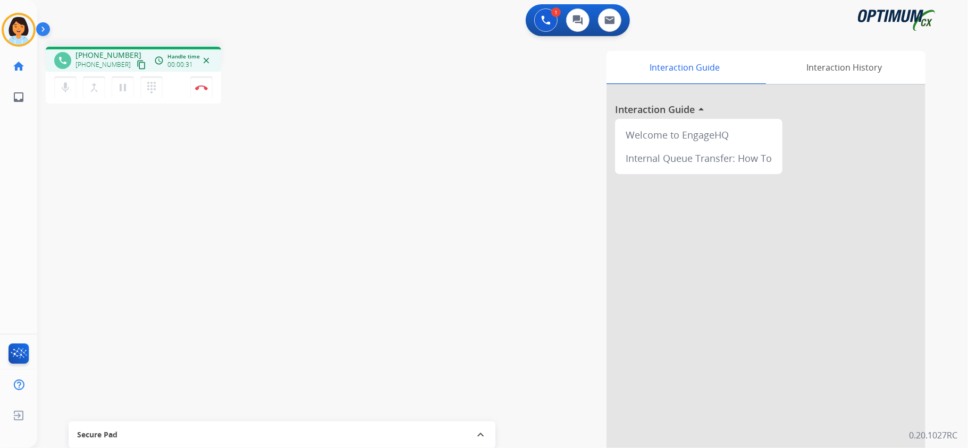
click at [137, 64] on mat-icon "content_copy" at bounding box center [142, 65] width 10 height 10
click at [201, 91] on button "Disconnect" at bounding box center [201, 88] width 22 height 22
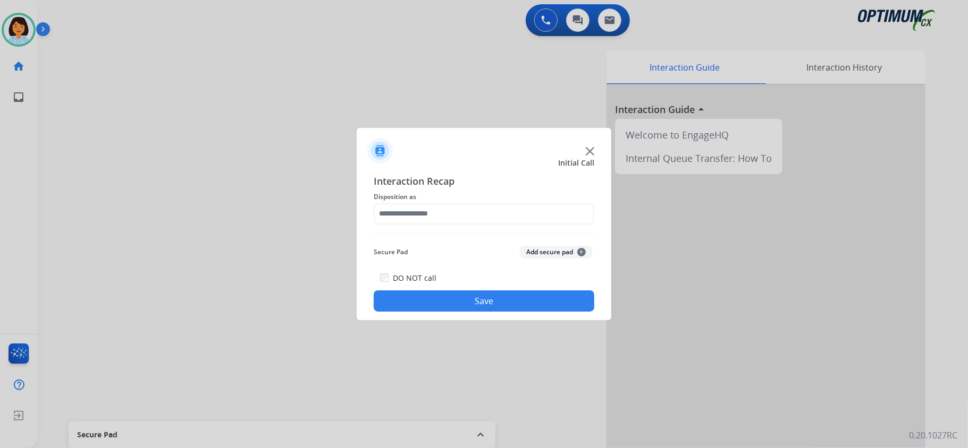
click at [201, 91] on div at bounding box center [484, 224] width 968 height 448
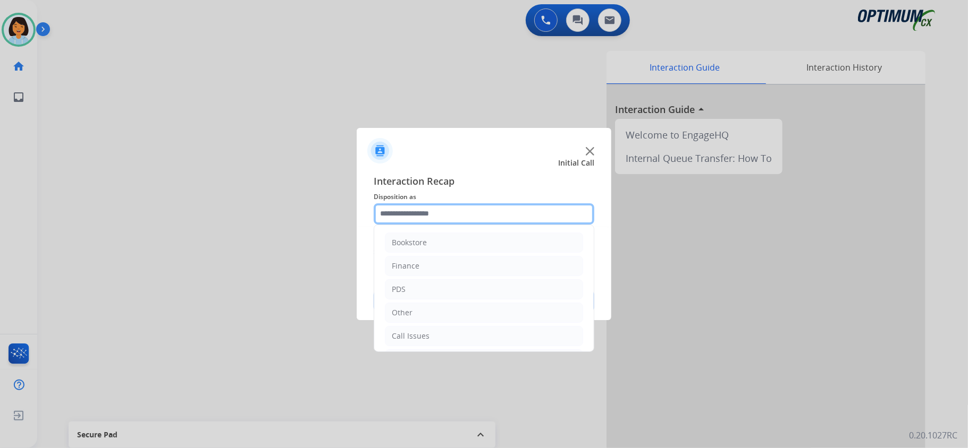
click at [517, 213] on input "text" at bounding box center [484, 213] width 221 height 21
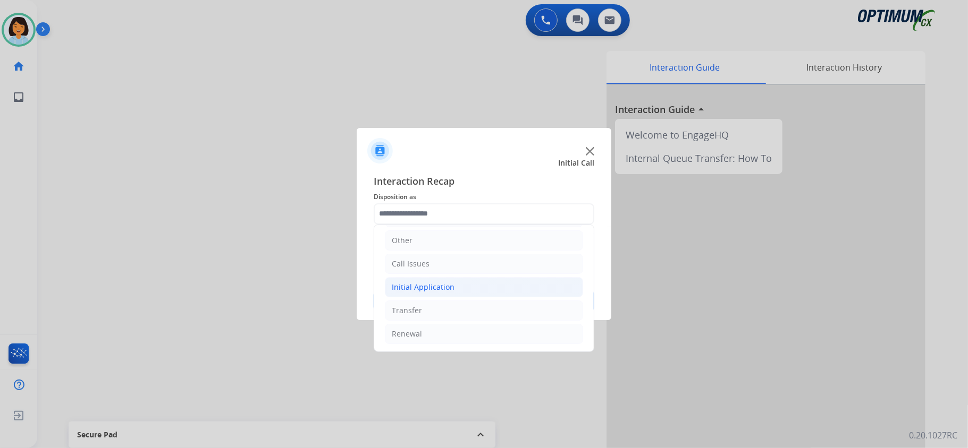
click at [430, 283] on div "Initial Application" at bounding box center [423, 287] width 63 height 11
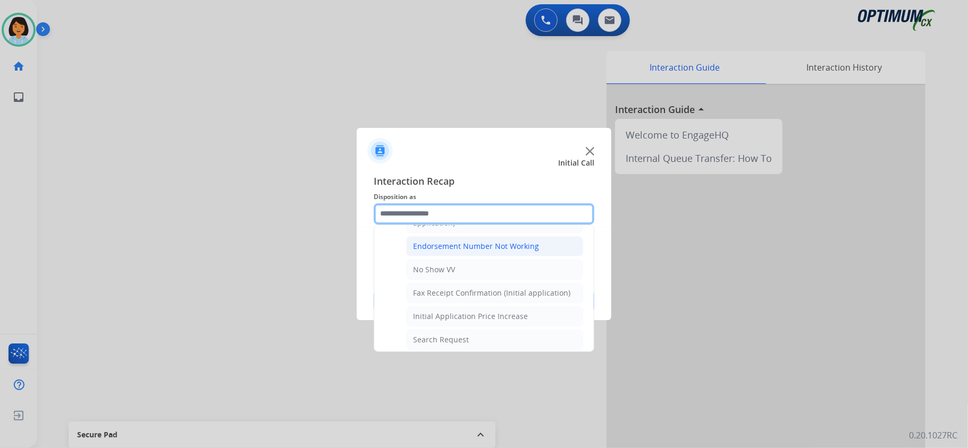
scroll to position [217, 0]
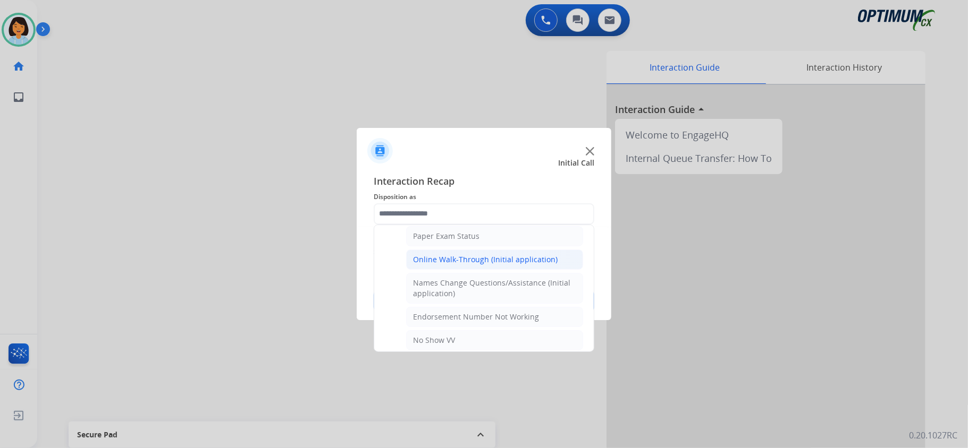
click at [472, 270] on li "Online Walk-Through (Initial application)" at bounding box center [494, 260] width 177 height 20
type input "**********"
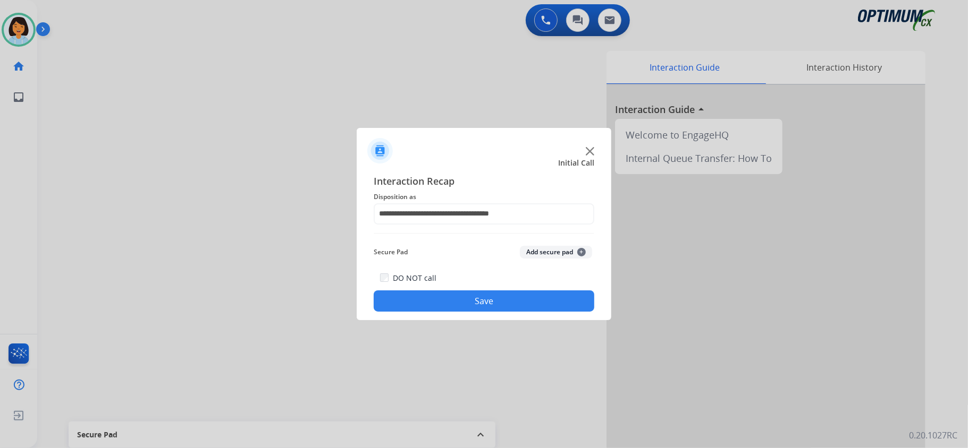
click at [472, 289] on div "DO NOT call Save" at bounding box center [484, 292] width 221 height 40
click at [472, 298] on button "Save" at bounding box center [484, 301] width 221 height 21
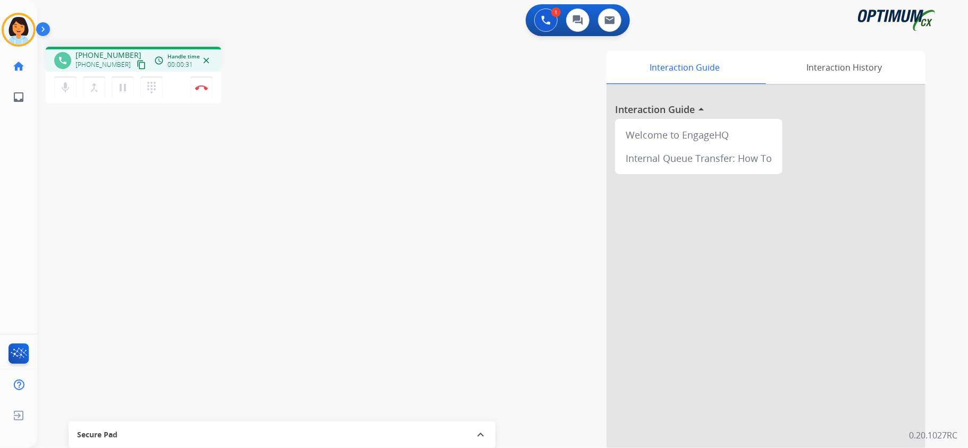
click at [137, 64] on mat-icon "content_copy" at bounding box center [142, 65] width 10 height 10
click at [200, 92] on button "Disconnect" at bounding box center [201, 88] width 22 height 22
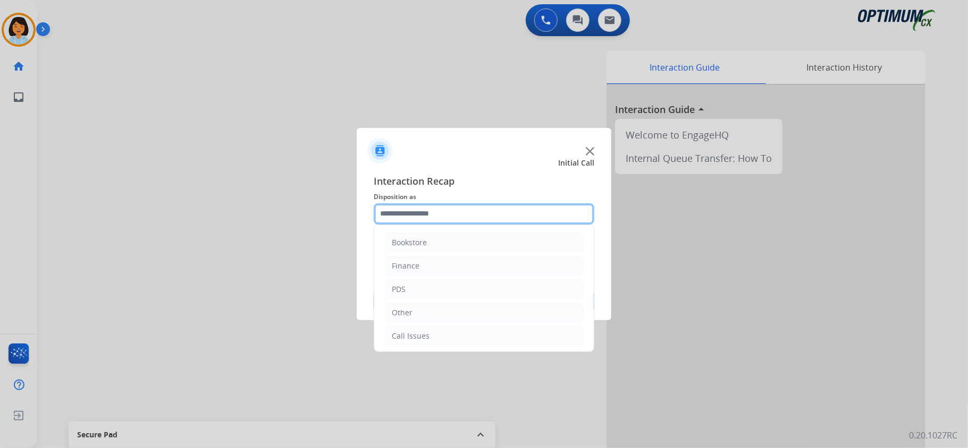
click at [464, 213] on input "text" at bounding box center [484, 213] width 221 height 21
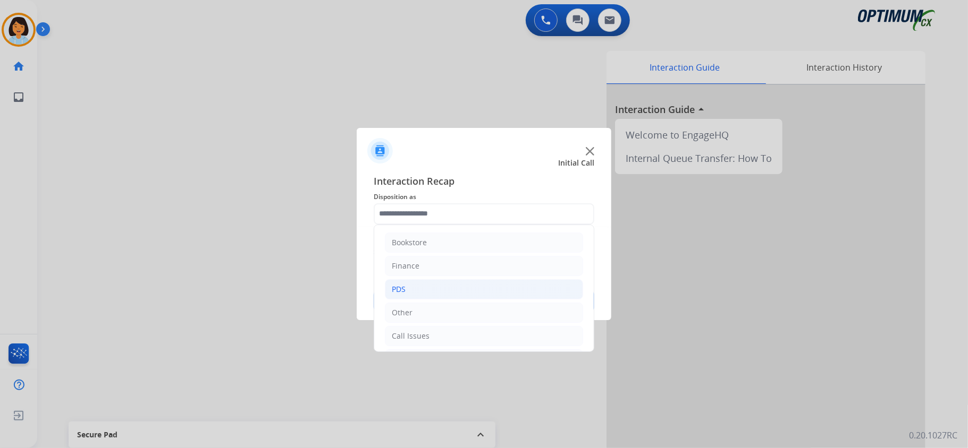
click at [438, 284] on li "PDS" at bounding box center [484, 289] width 198 height 20
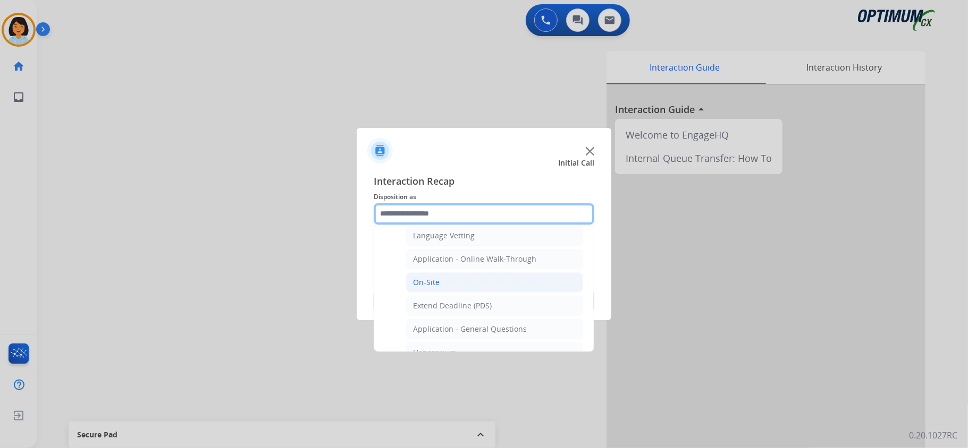
scroll to position [283, 0]
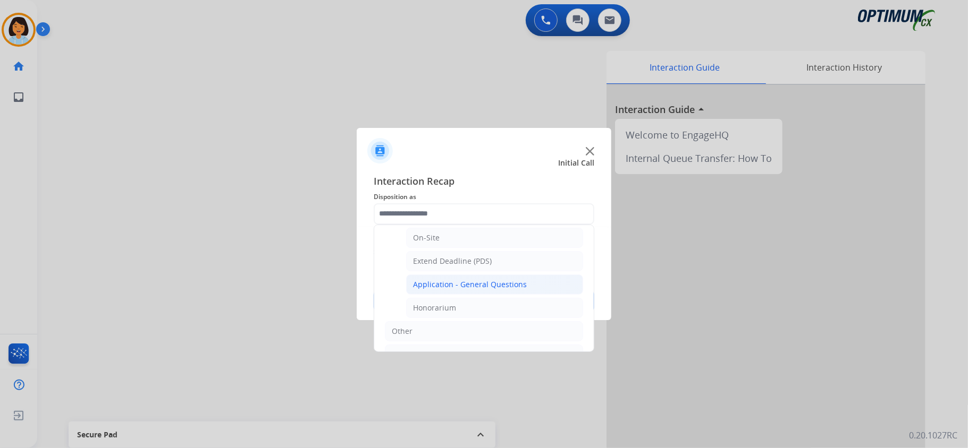
click at [465, 290] on div "Application - General Questions" at bounding box center [470, 284] width 114 height 11
type input "**********"
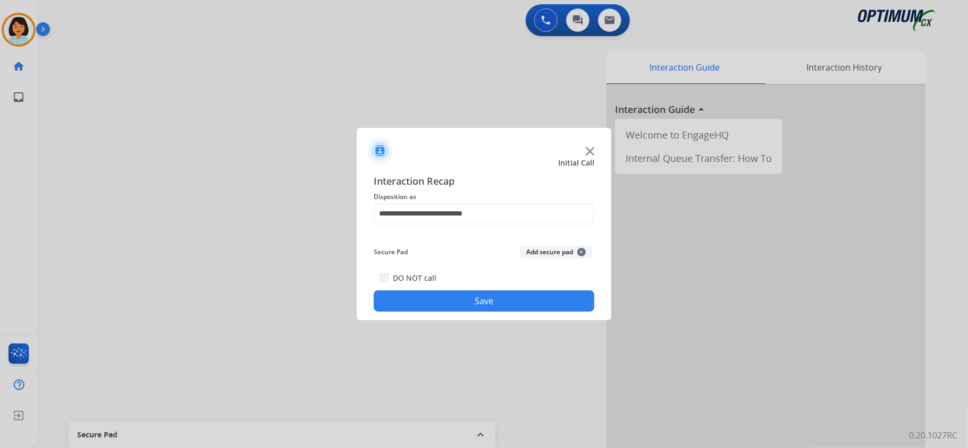
click at [443, 299] on button "Save" at bounding box center [484, 301] width 221 height 21
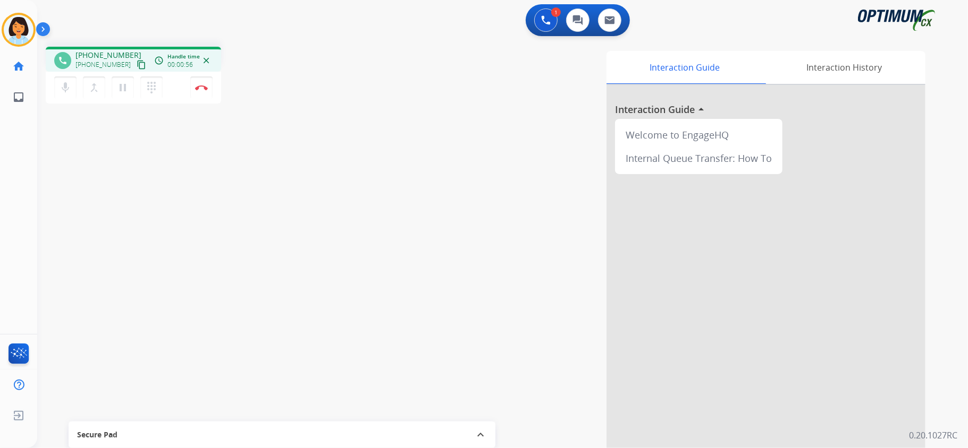
click at [137, 62] on mat-icon "content_copy" at bounding box center [142, 65] width 10 height 10
click at [206, 82] on button "Disconnect" at bounding box center [201, 88] width 22 height 22
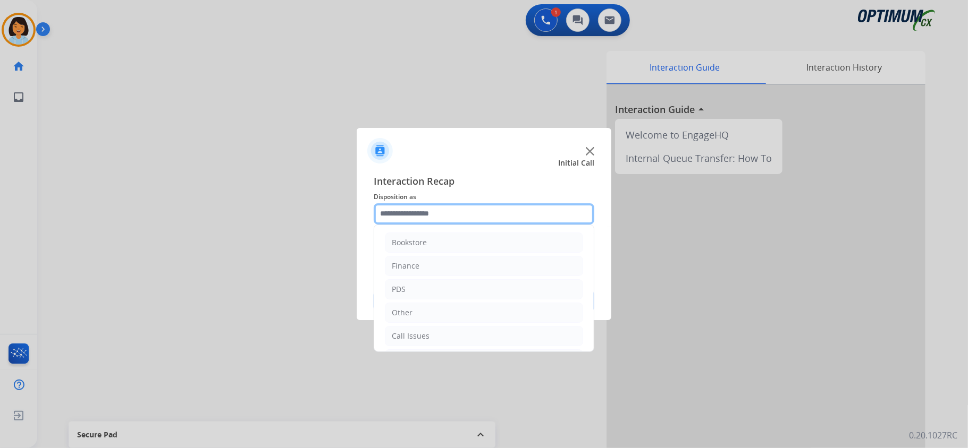
click at [430, 217] on input "text" at bounding box center [484, 213] width 221 height 21
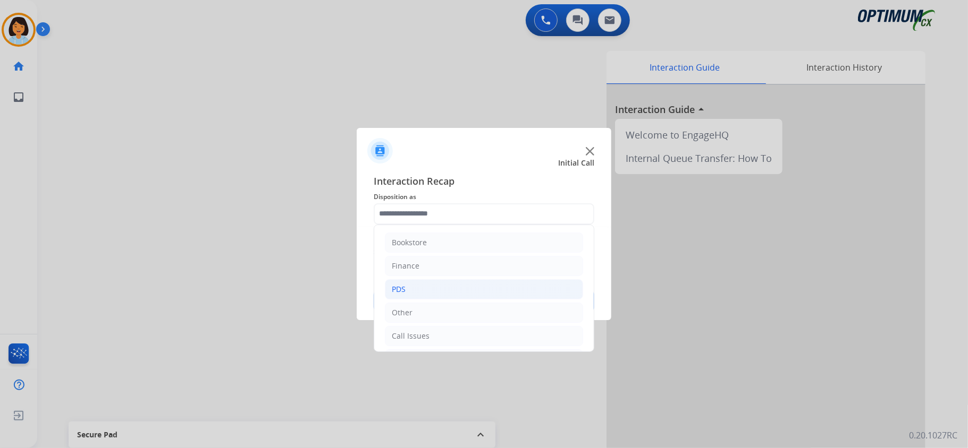
click at [436, 287] on li "PDS" at bounding box center [484, 289] width 198 height 20
click at [447, 290] on div "Application - General Questions" at bounding box center [470, 284] width 114 height 11
type input "**********"
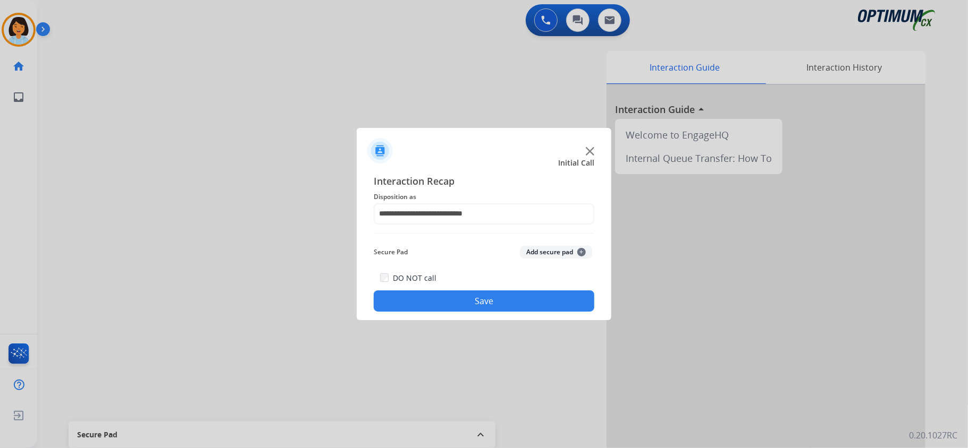
click at [445, 292] on button "Save" at bounding box center [484, 301] width 221 height 21
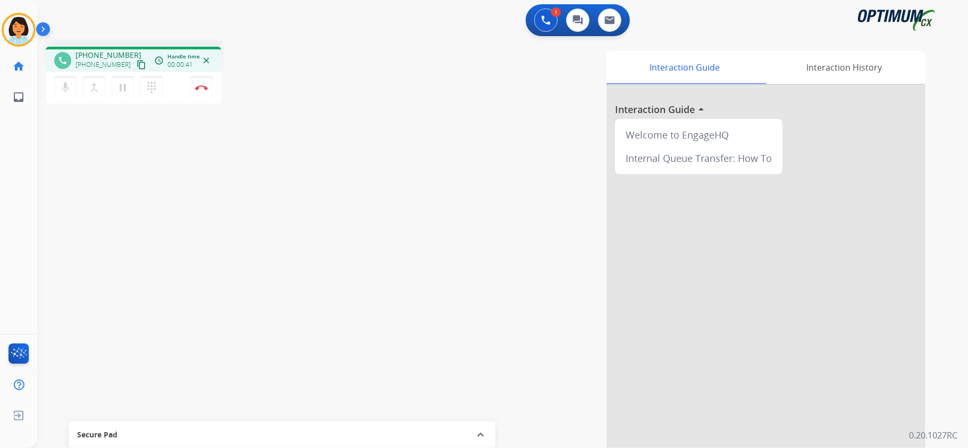
drag, startPoint x: 134, startPoint y: 64, endPoint x: 134, endPoint y: 72, distance: 8.0
click at [137, 66] on mat-icon "content_copy" at bounding box center [142, 65] width 10 height 10
click at [197, 85] on img at bounding box center [201, 87] width 13 height 5
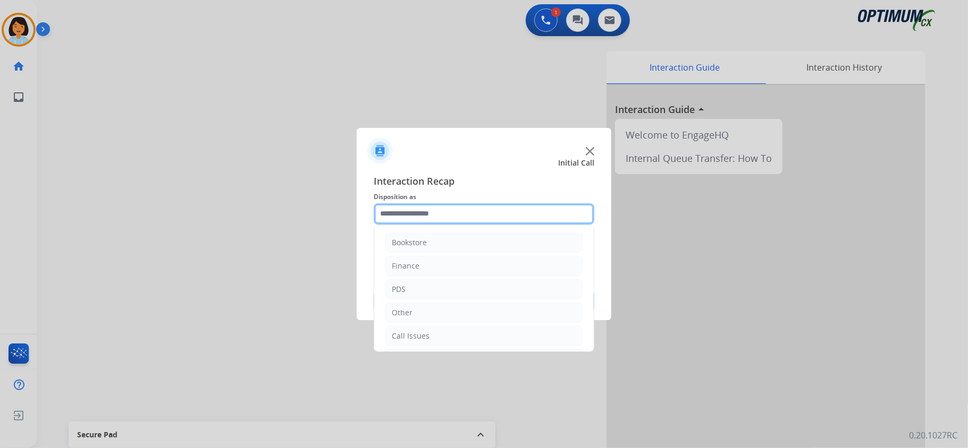
click at [470, 207] on input "text" at bounding box center [484, 213] width 221 height 21
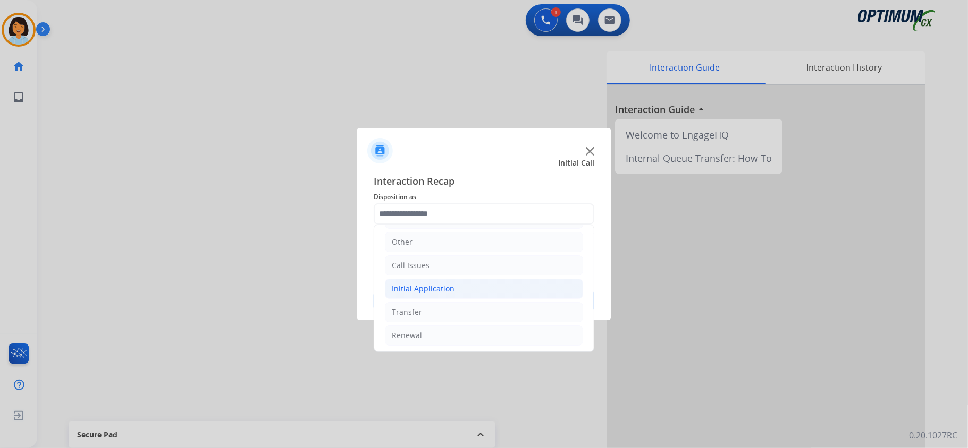
click at [454, 291] on li "Initial Application" at bounding box center [484, 289] width 198 height 20
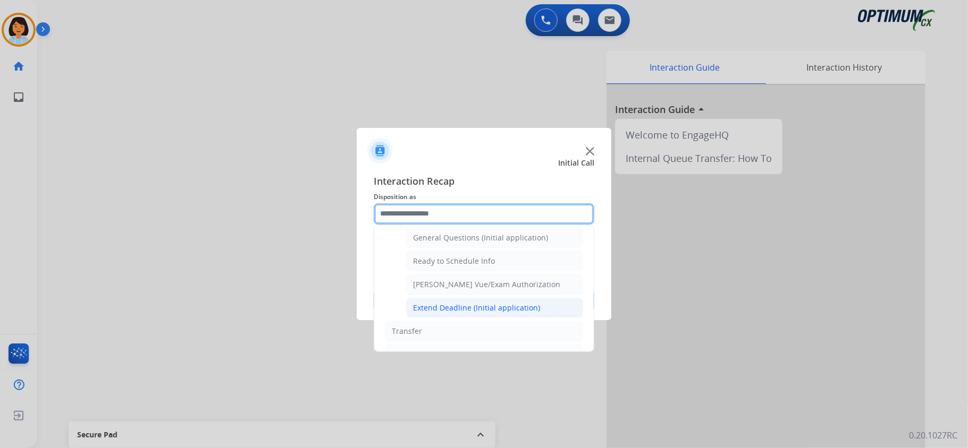
scroll to position [638, 0]
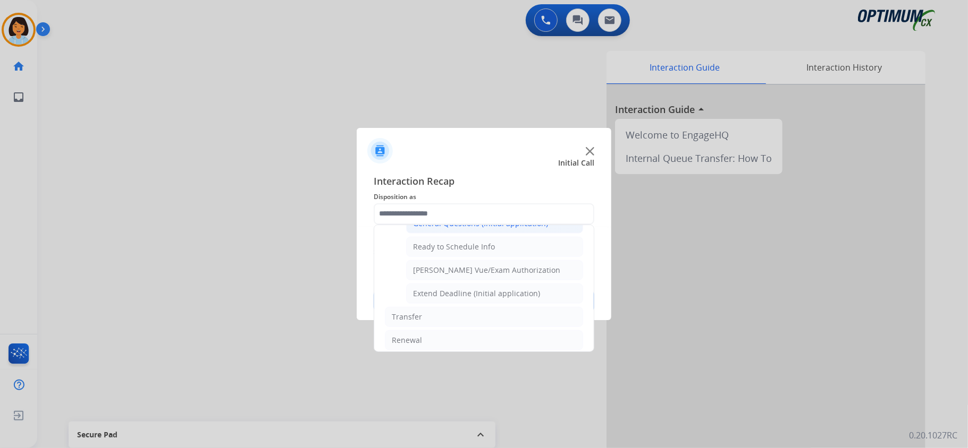
click at [450, 229] on div "General Questions (Initial application)" at bounding box center [480, 223] width 135 height 11
type input "**********"
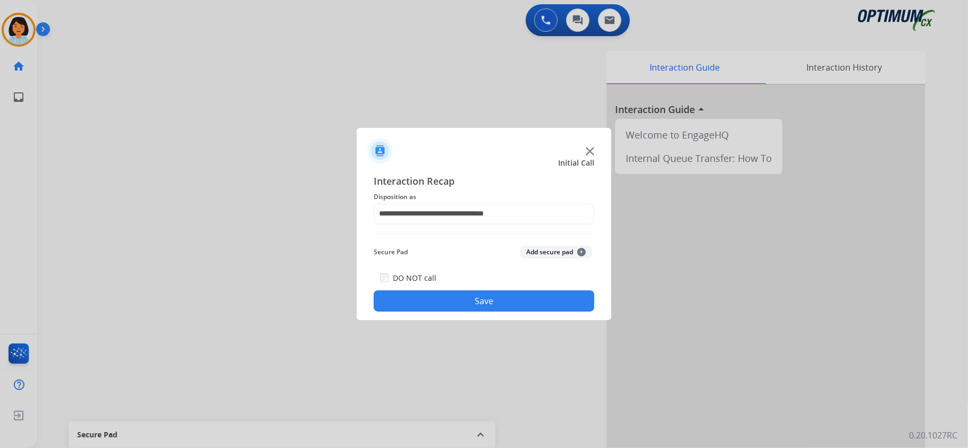
click at [460, 300] on button "Save" at bounding box center [484, 301] width 221 height 21
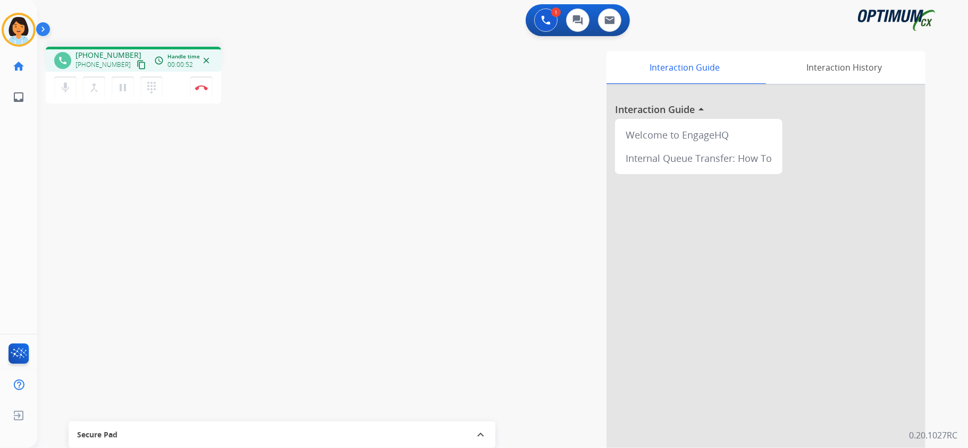
click at [137, 62] on mat-icon "content_copy" at bounding box center [142, 65] width 10 height 10
click at [204, 87] on img at bounding box center [201, 87] width 13 height 5
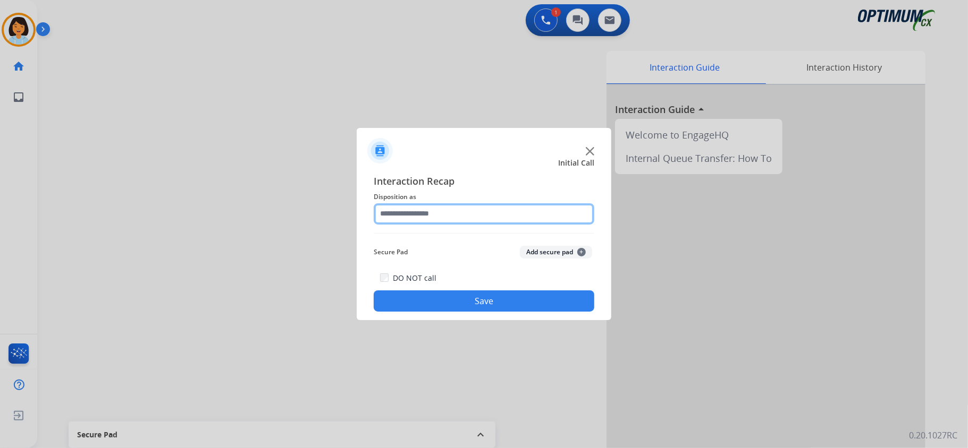
click at [436, 209] on input "text" at bounding box center [484, 213] width 221 height 21
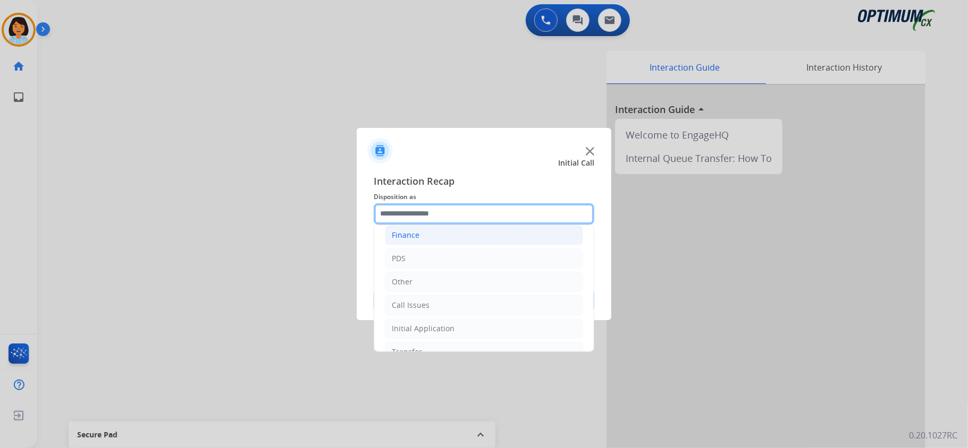
scroll to position [75, 0]
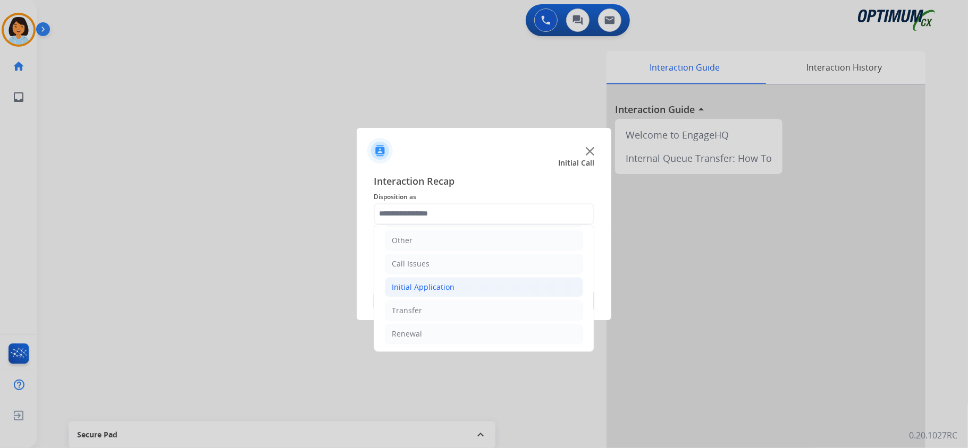
click at [442, 277] on li "Initial Application" at bounding box center [484, 287] width 198 height 20
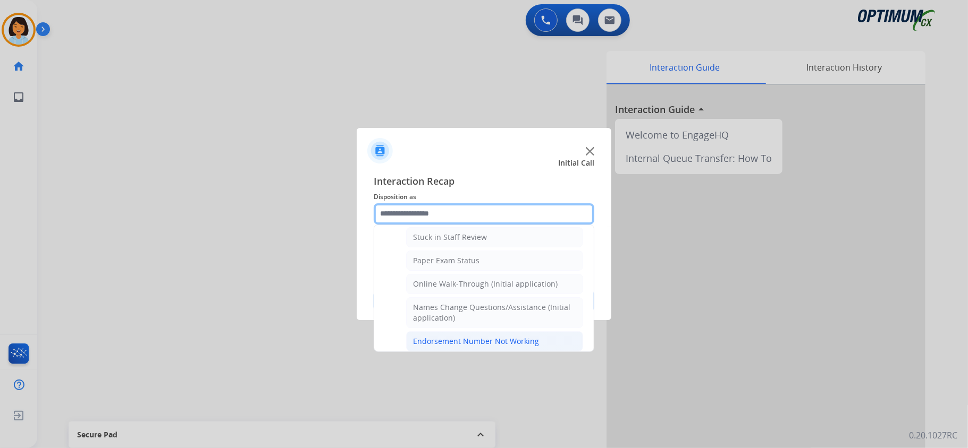
scroll to position [217, 0]
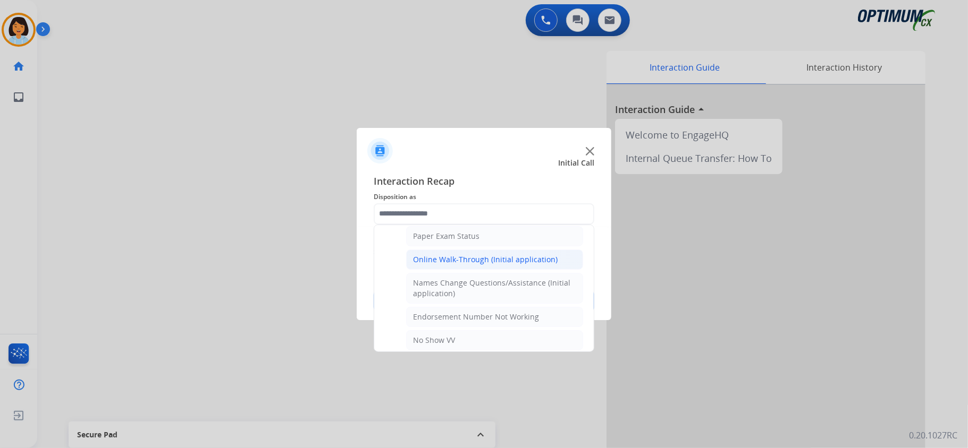
click at [470, 269] on li "Online Walk-Through (Initial application)" at bounding box center [494, 260] width 177 height 20
type input "**********"
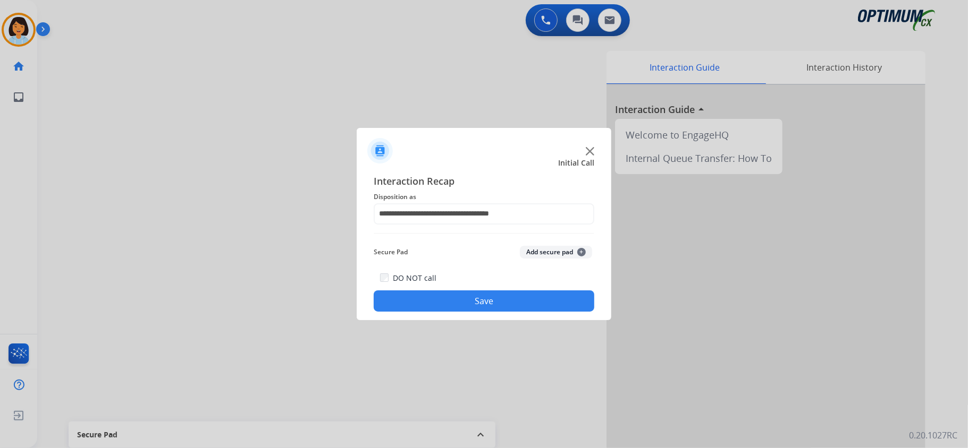
click at [471, 299] on button "Save" at bounding box center [484, 301] width 221 height 21
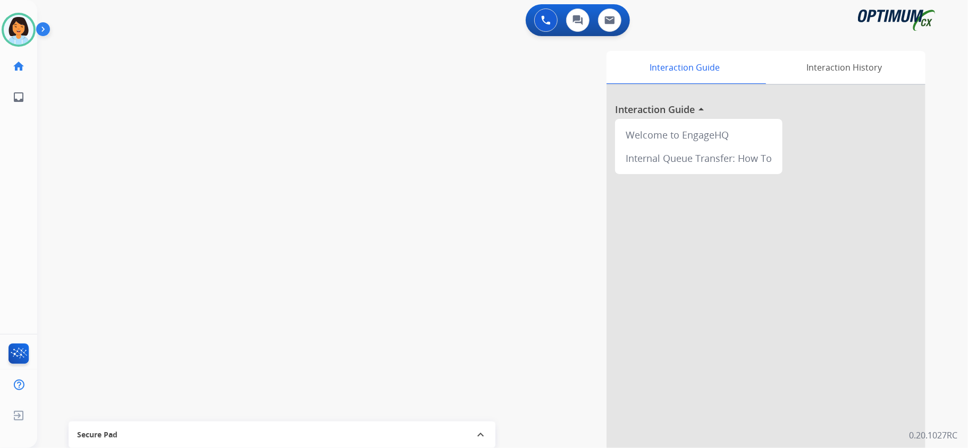
click at [194, 219] on div "swap_horiz Break voice bridge close_fullscreen Connect 3-Way Call merge_type Se…" at bounding box center [489, 259] width 905 height 443
click at [18, 32] on img at bounding box center [19, 30] width 30 height 30
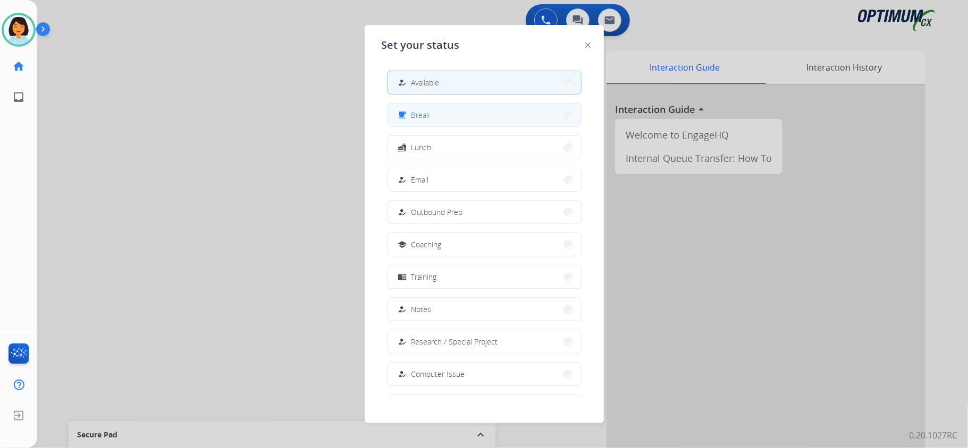
click at [454, 117] on button "free_breakfast Break" at bounding box center [483, 115] width 193 height 23
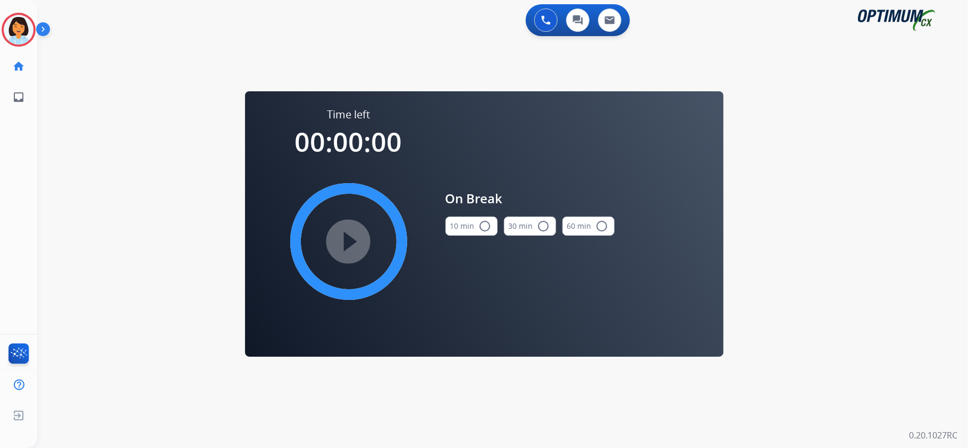
click at [484, 222] on mat-icon "radio_button_unchecked" at bounding box center [485, 226] width 13 height 13
click at [342, 235] on mat-icon "play_circle_filled" at bounding box center [348, 241] width 13 height 13
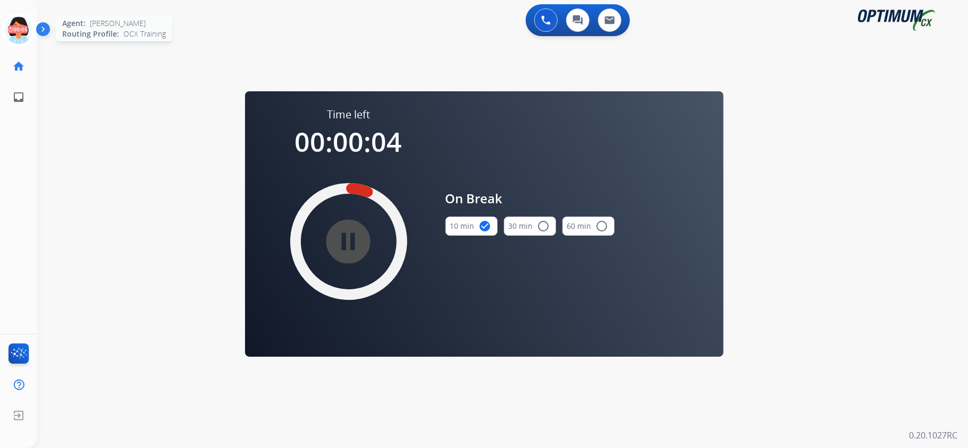
click at [29, 32] on icon at bounding box center [19, 30] width 35 height 35
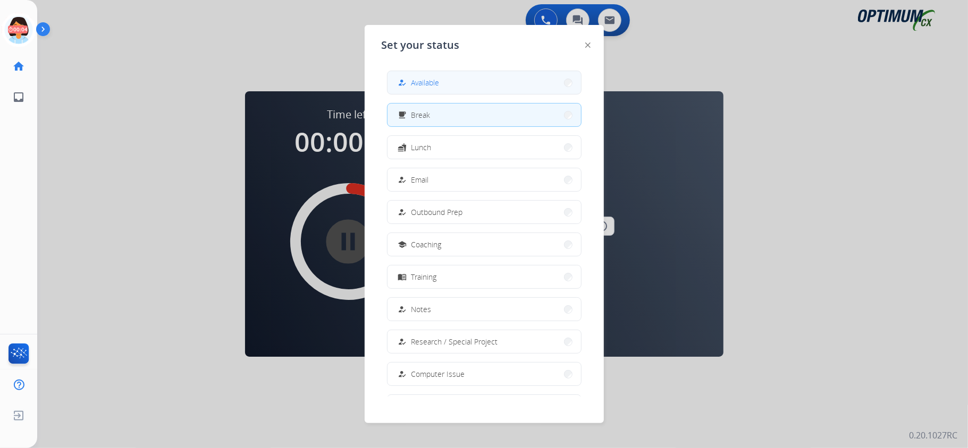
click at [422, 83] on span "Available" at bounding box center [425, 82] width 28 height 11
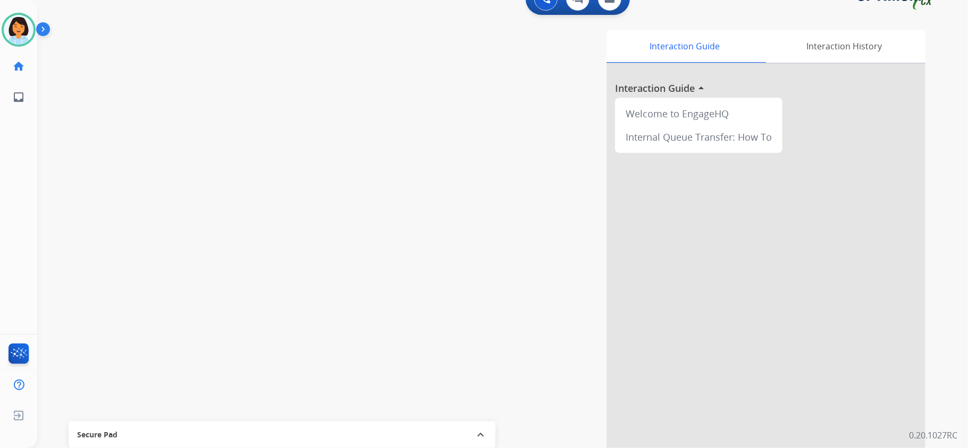
scroll to position [33, 0]
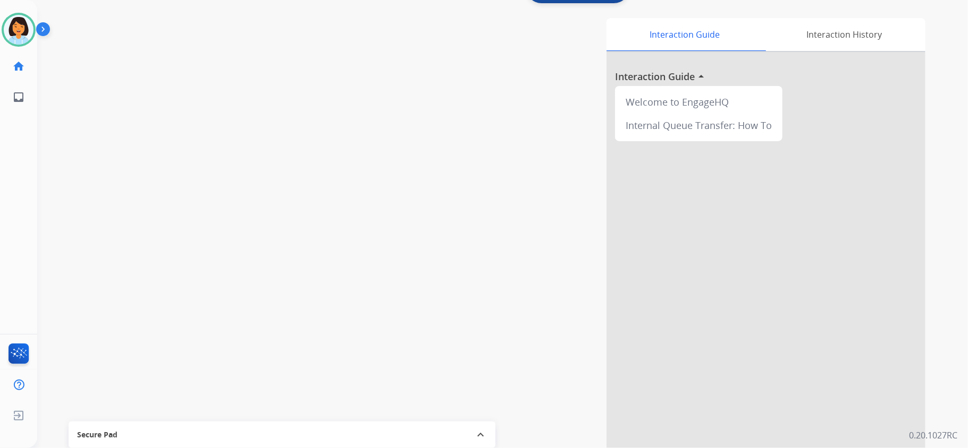
drag, startPoint x: 287, startPoint y: 315, endPoint x: 315, endPoint y: 350, distance: 44.2
click at [287, 315] on div "swap_horiz Break voice bridge close_fullscreen Connect 3-Way Call merge_type Se…" at bounding box center [489, 226] width 905 height 443
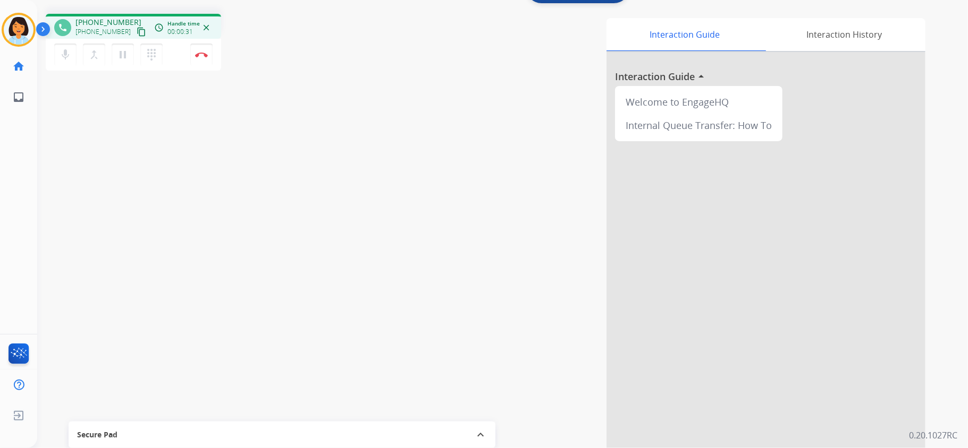
click at [137, 32] on mat-icon "content_copy" at bounding box center [142, 32] width 10 height 10
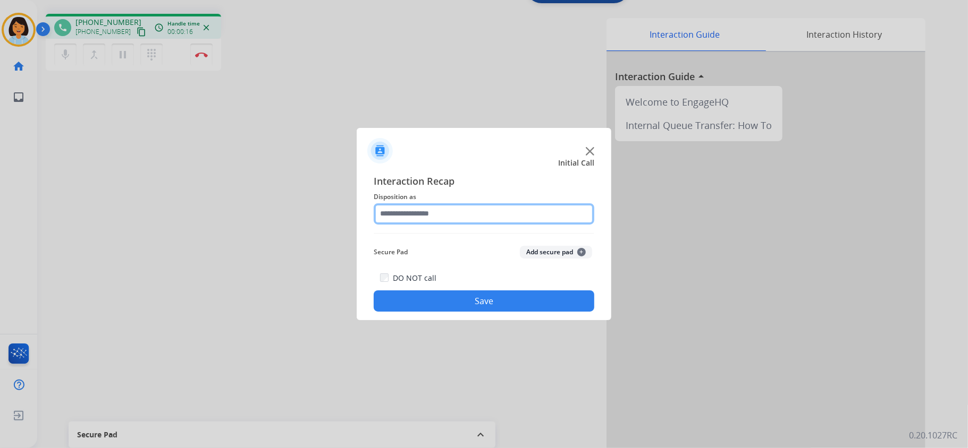
click at [498, 214] on input "text" at bounding box center [484, 213] width 221 height 21
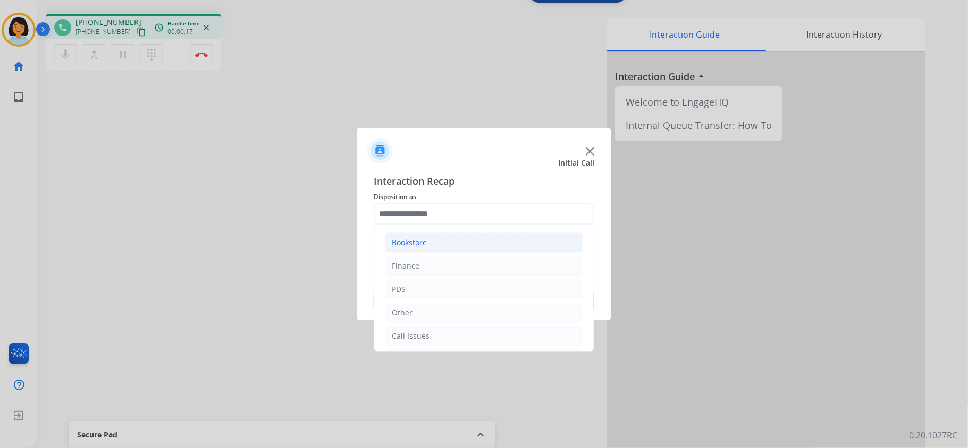
click at [425, 244] on div "Bookstore" at bounding box center [409, 243] width 35 height 11
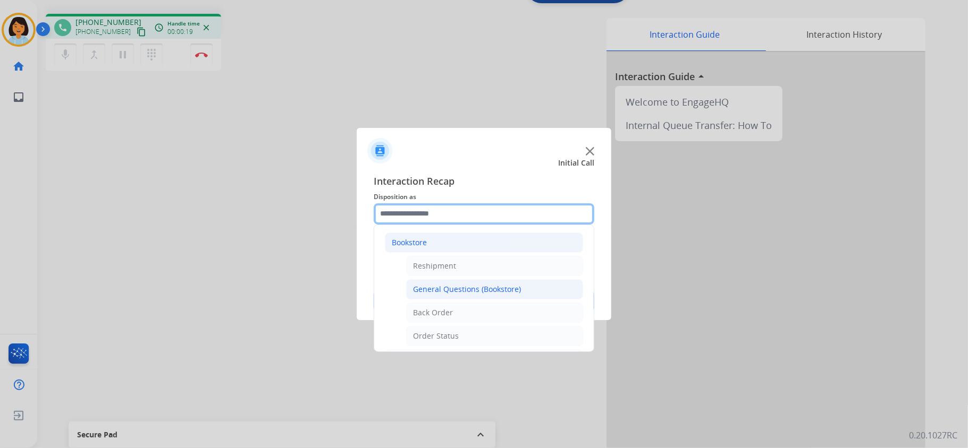
scroll to position [71, 0]
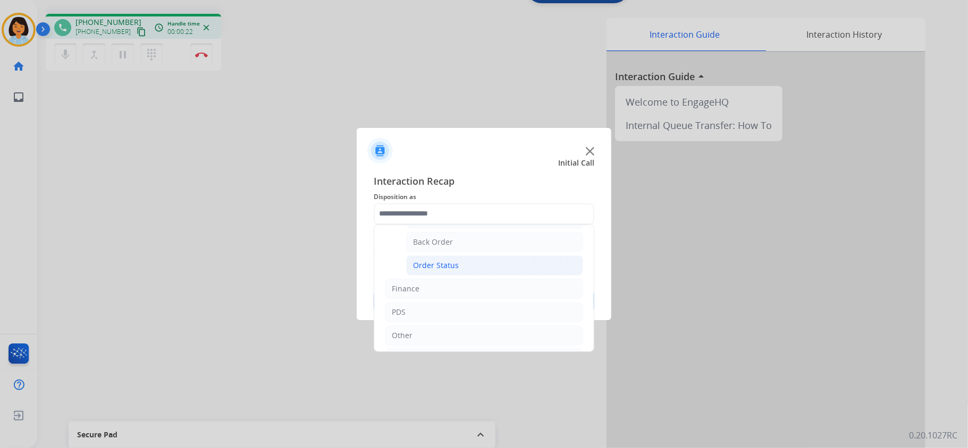
click at [455, 266] on div "Order Status" at bounding box center [436, 265] width 46 height 11
type input "**********"
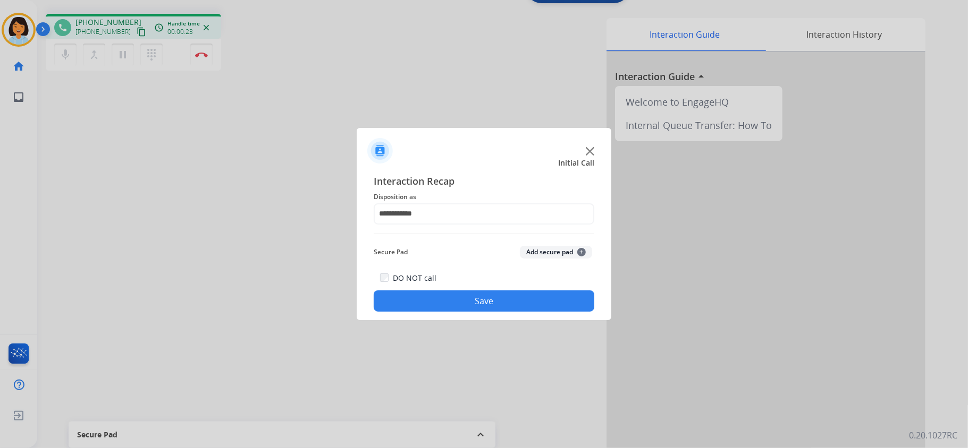
click at [452, 300] on button "Save" at bounding box center [484, 301] width 221 height 21
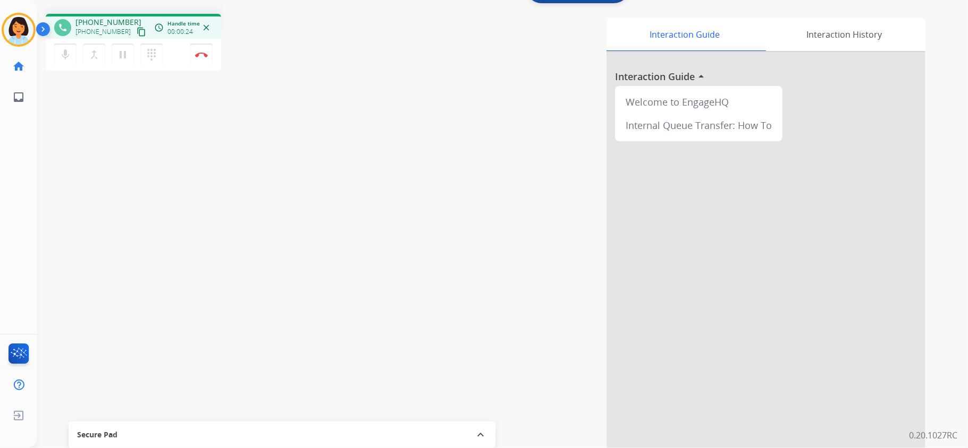
click at [137, 35] on mat-icon "content_copy" at bounding box center [142, 32] width 10 height 10
click at [204, 52] on img at bounding box center [201, 54] width 13 height 5
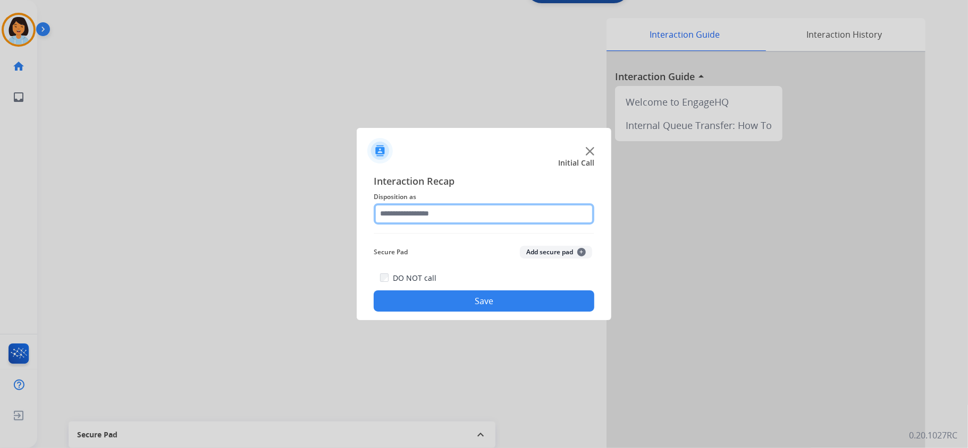
click at [485, 218] on input "text" at bounding box center [484, 213] width 221 height 21
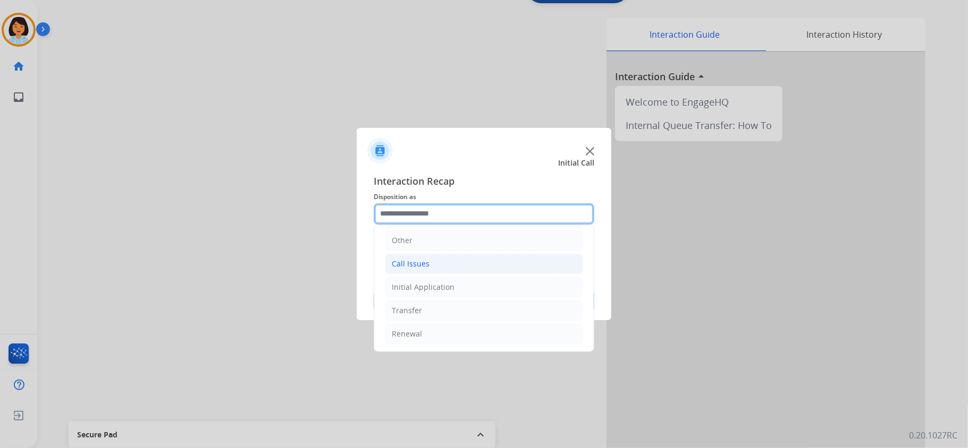
scroll to position [75, 0]
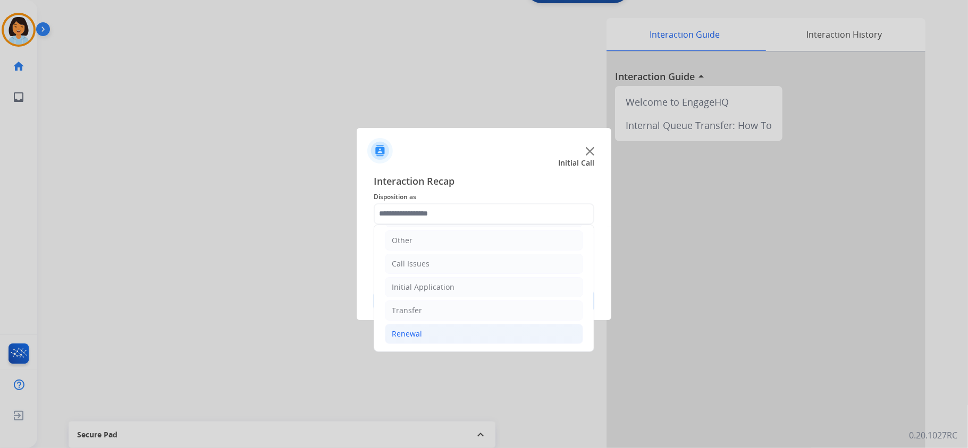
click at [410, 330] on div "Renewal" at bounding box center [407, 334] width 30 height 11
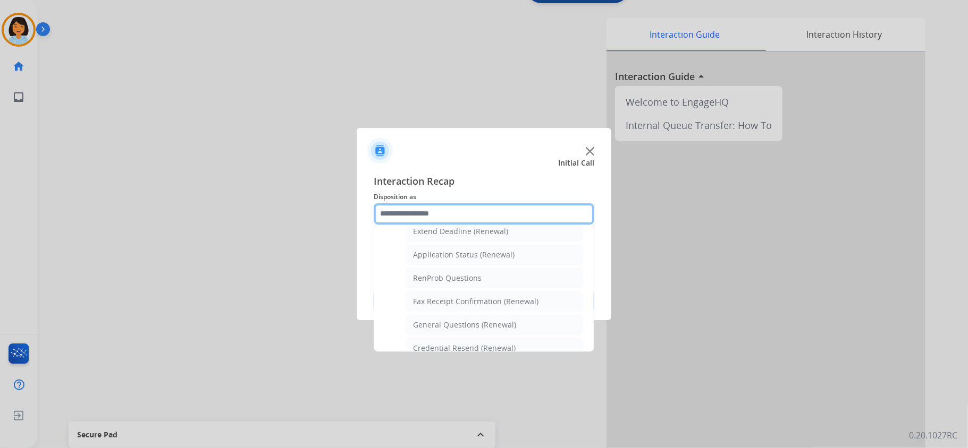
scroll to position [287, 0]
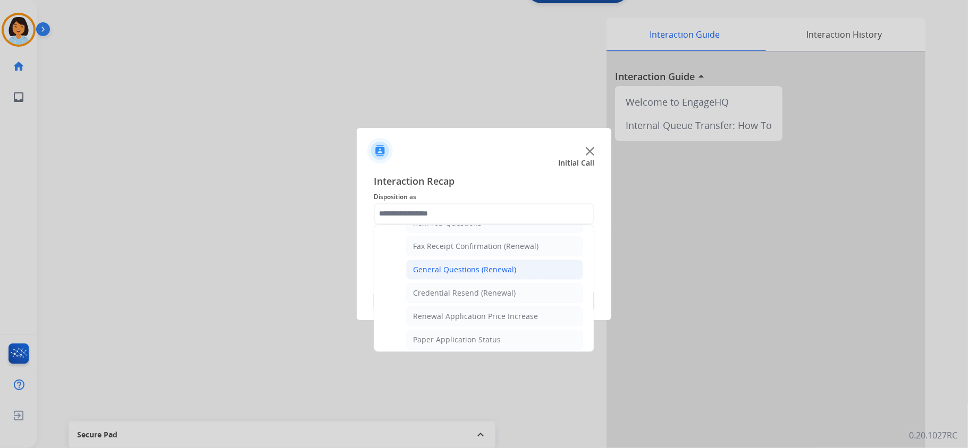
click at [447, 275] on div "General Questions (Renewal)" at bounding box center [464, 270] width 103 height 11
type input "**********"
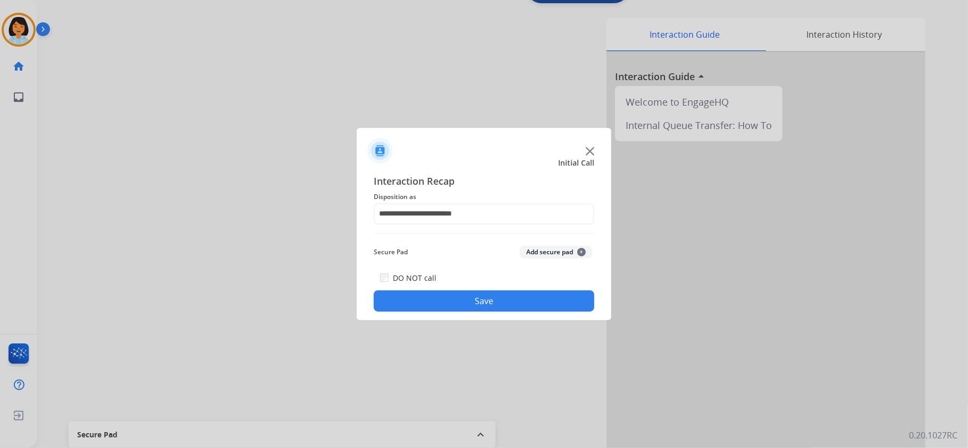
click at [453, 298] on button "Save" at bounding box center [484, 301] width 221 height 21
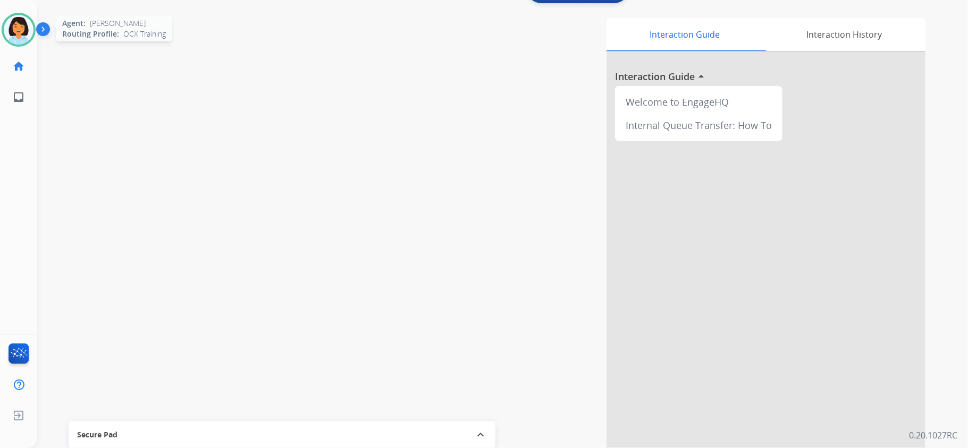
click at [13, 30] on img at bounding box center [19, 30] width 30 height 30
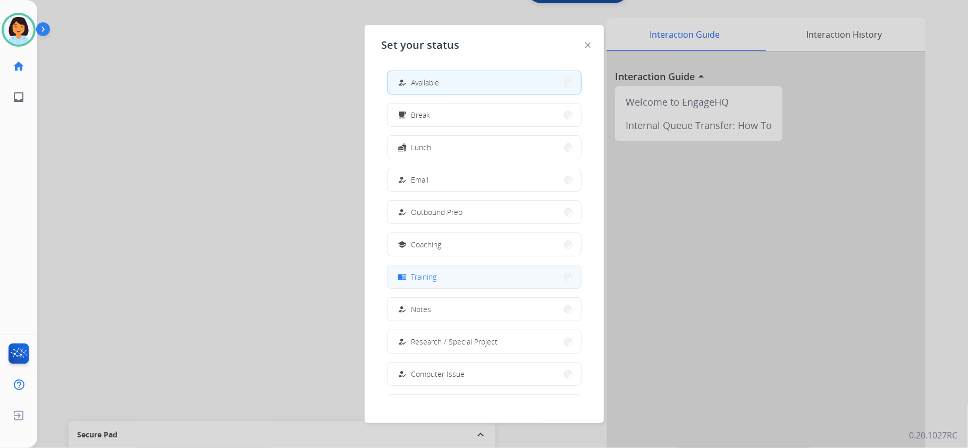
click at [460, 275] on button "menu_book Training" at bounding box center [483, 277] width 193 height 23
